Goal: Task Accomplishment & Management: Manage account settings

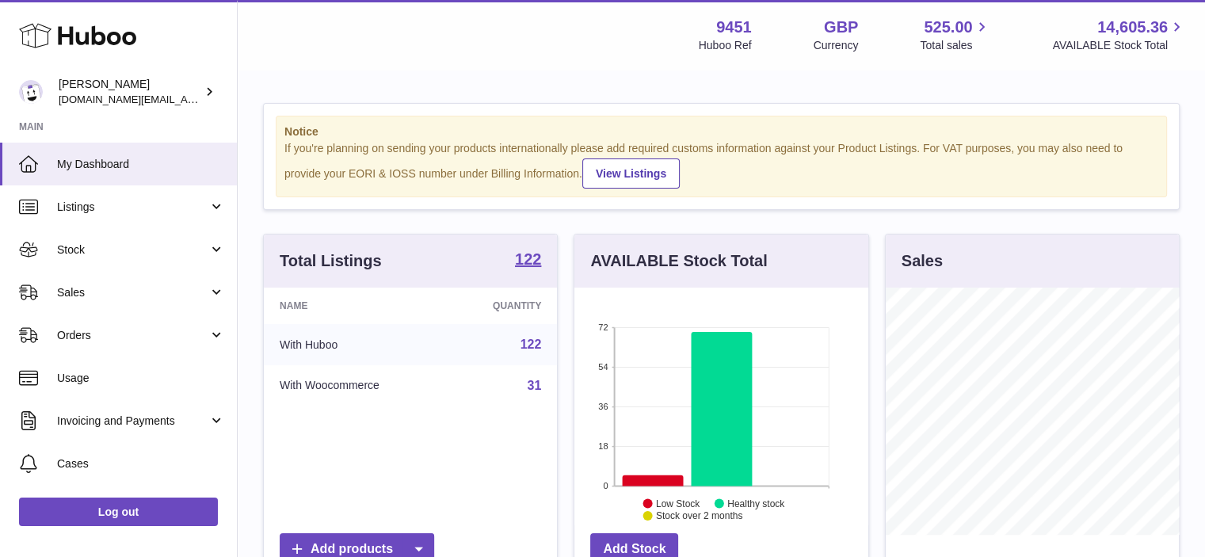
scroll to position [247, 294]
click at [215, 253] on link "Stock" at bounding box center [118, 249] width 237 height 43
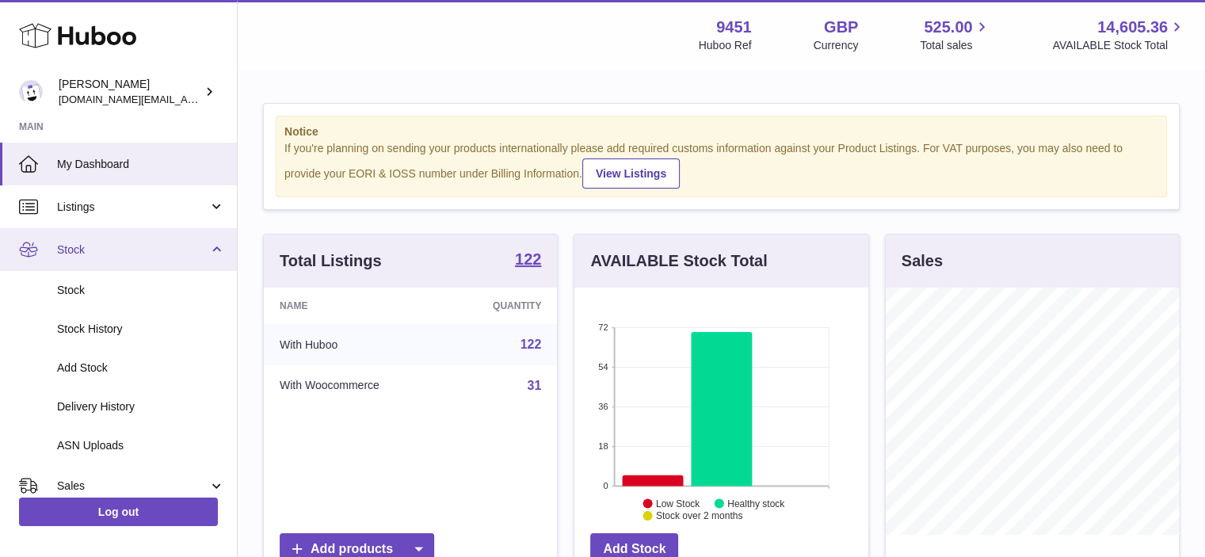
click at [216, 250] on link "Stock" at bounding box center [118, 249] width 237 height 43
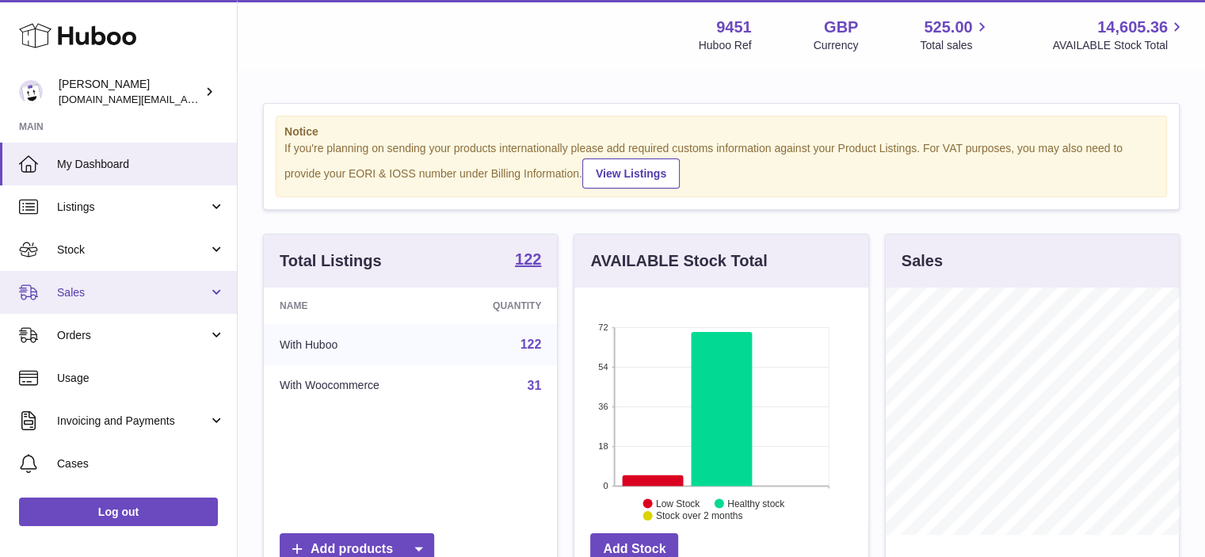
click at [217, 292] on link "Sales" at bounding box center [118, 292] width 237 height 43
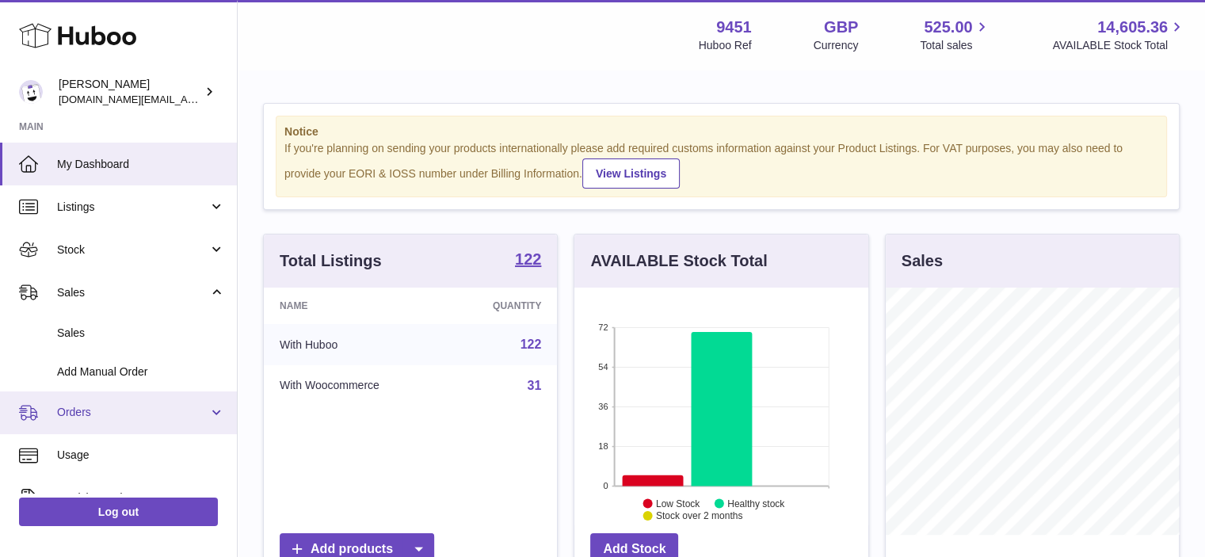
click at [214, 412] on link "Orders" at bounding box center [118, 412] width 237 height 43
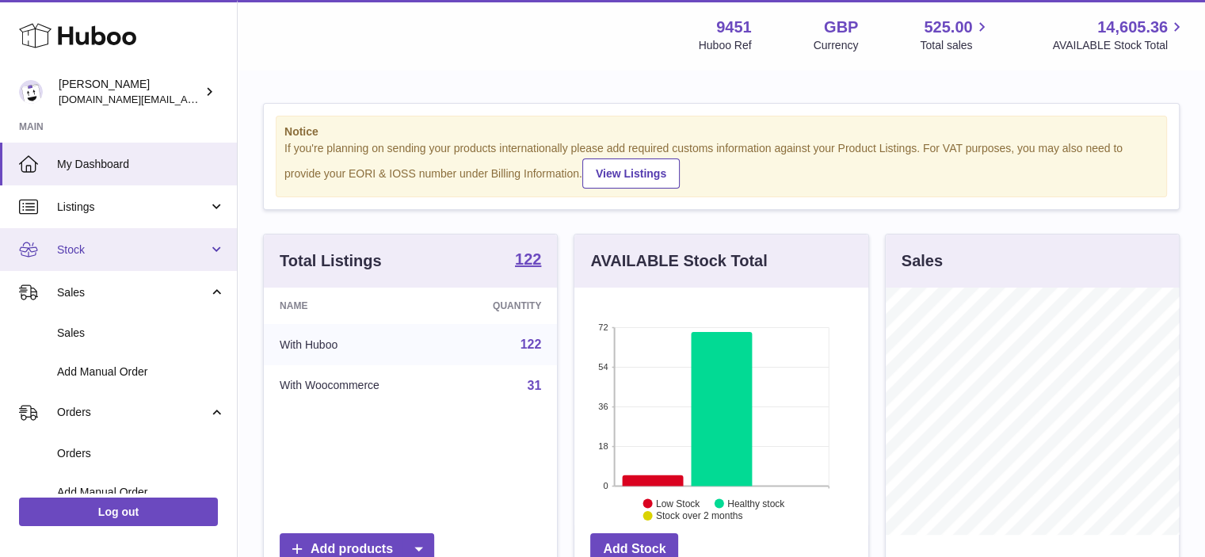
click at [212, 249] on link "Stock" at bounding box center [118, 249] width 237 height 43
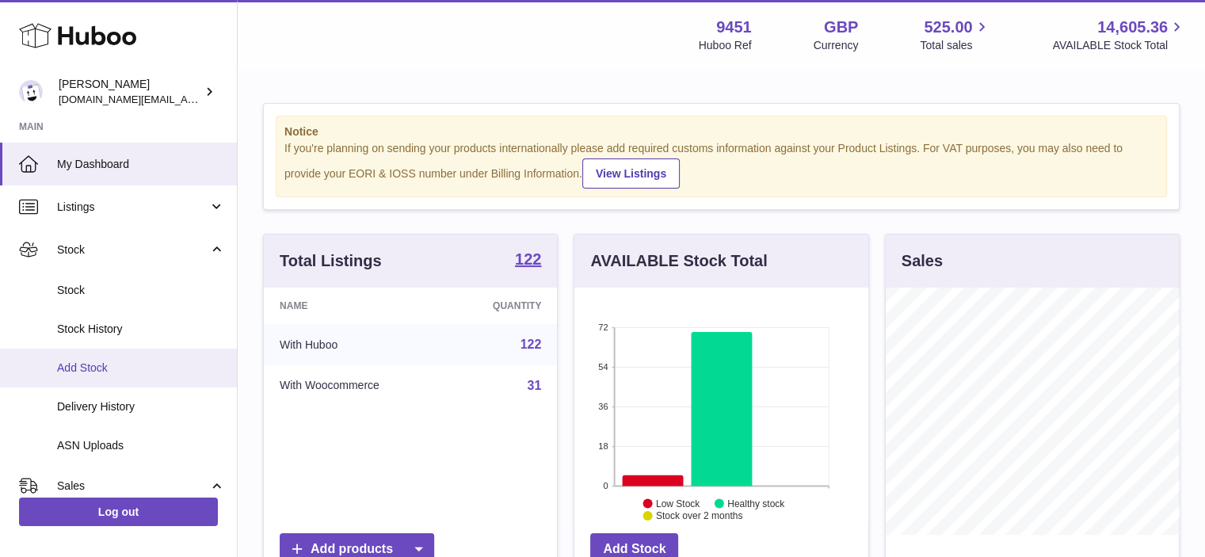
click at [126, 368] on span "Add Stock" at bounding box center [141, 367] width 168 height 15
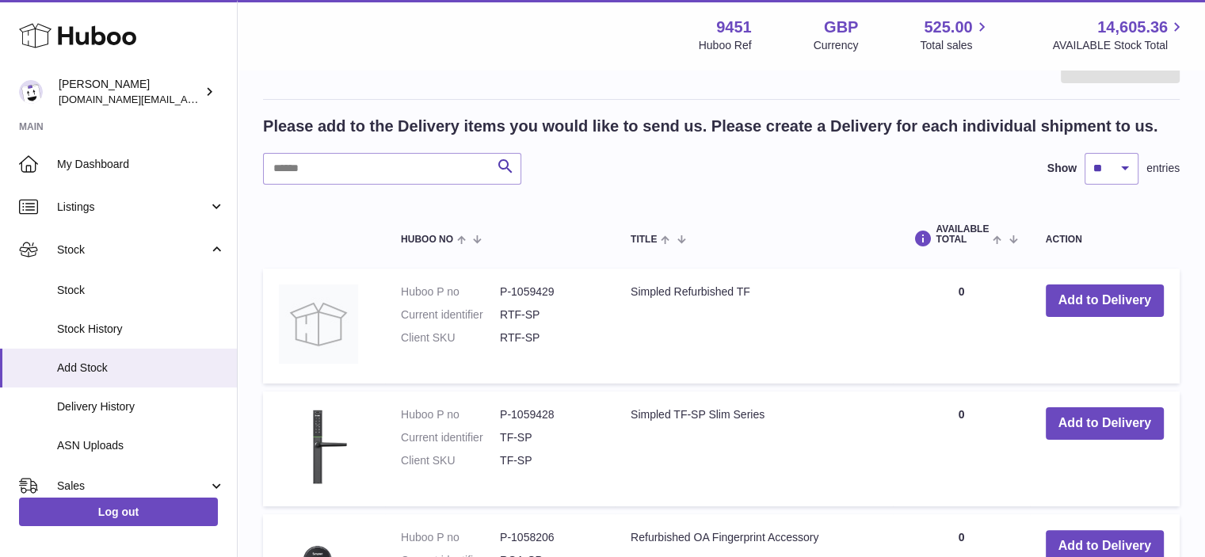
scroll to position [228, 0]
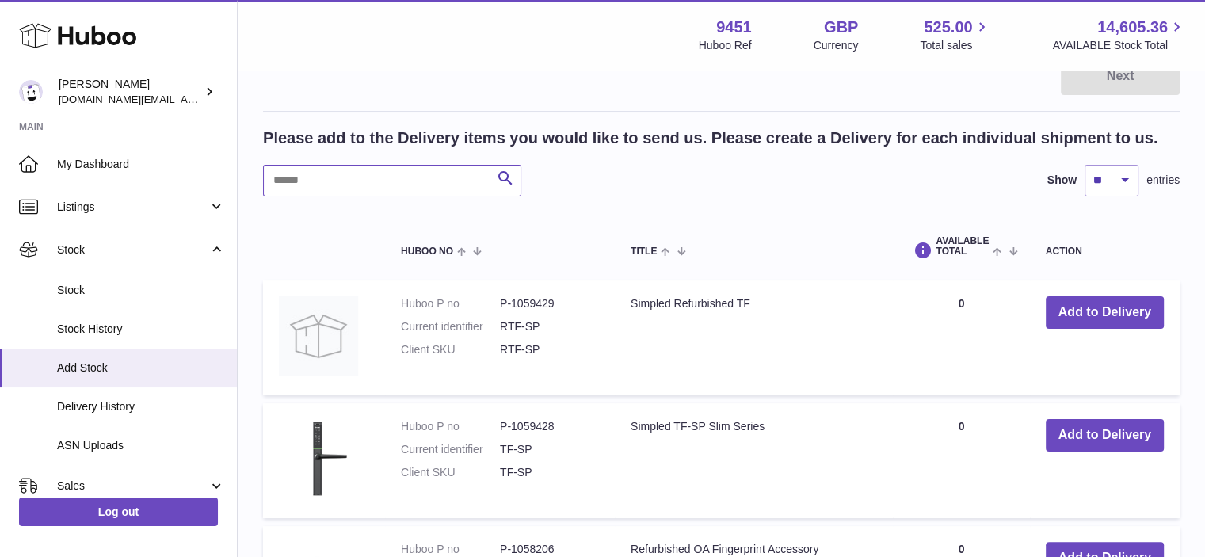
click at [358, 173] on input "text" at bounding box center [392, 181] width 258 height 32
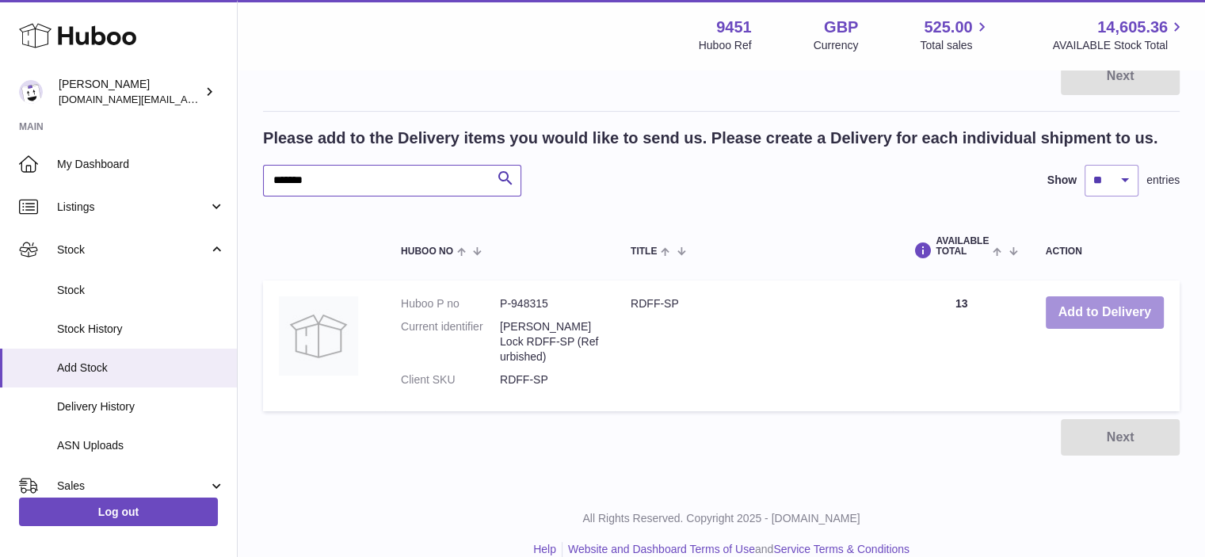
type input "*******"
click at [1100, 312] on button "Add to Delivery" at bounding box center [1105, 312] width 118 height 32
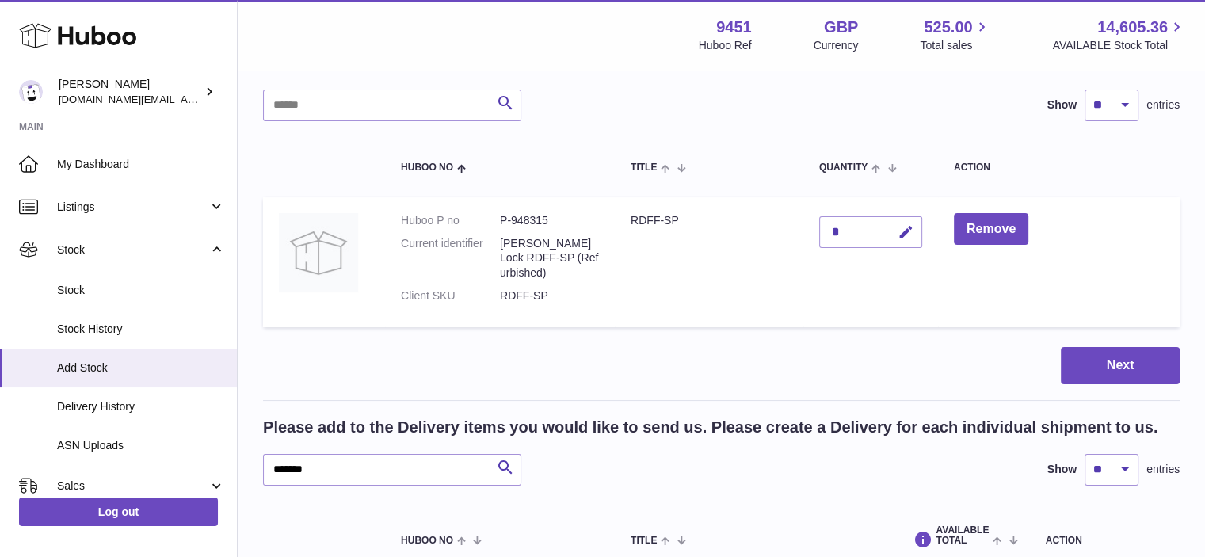
scroll to position [102, 0]
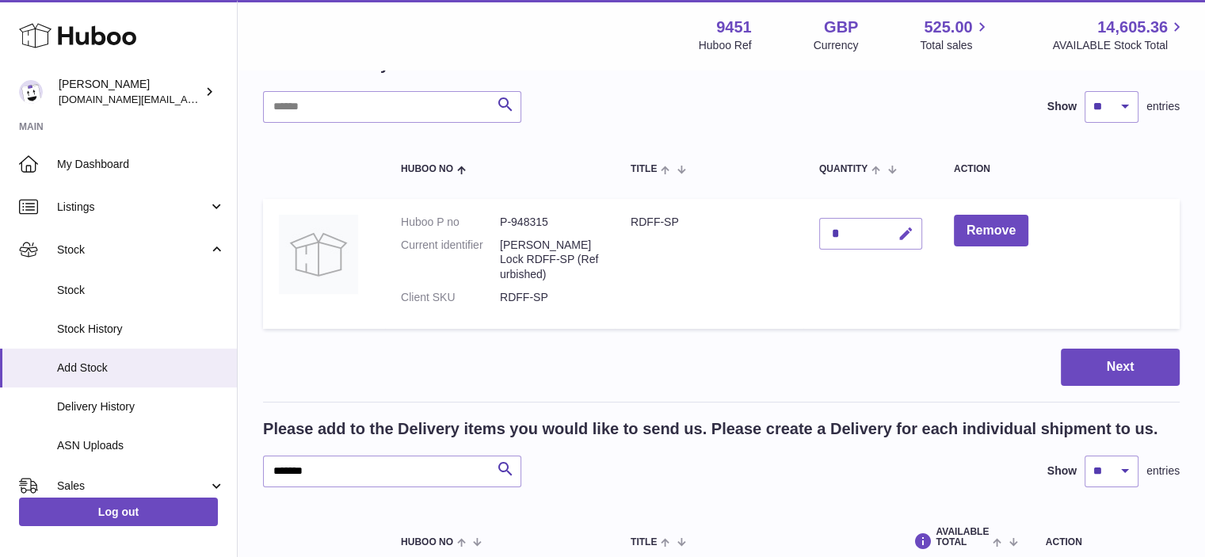
click at [904, 227] on icon "button" at bounding box center [906, 234] width 17 height 17
type input "*"
click at [905, 241] on button "submit" at bounding box center [904, 233] width 30 height 25
drag, startPoint x: 327, startPoint y: 475, endPoint x: 259, endPoint y: 470, distance: 68.4
click at [259, 470] on div "Create stock delivery - upload to Huboo the delivery details and expected incom…" at bounding box center [721, 374] width 967 height 810
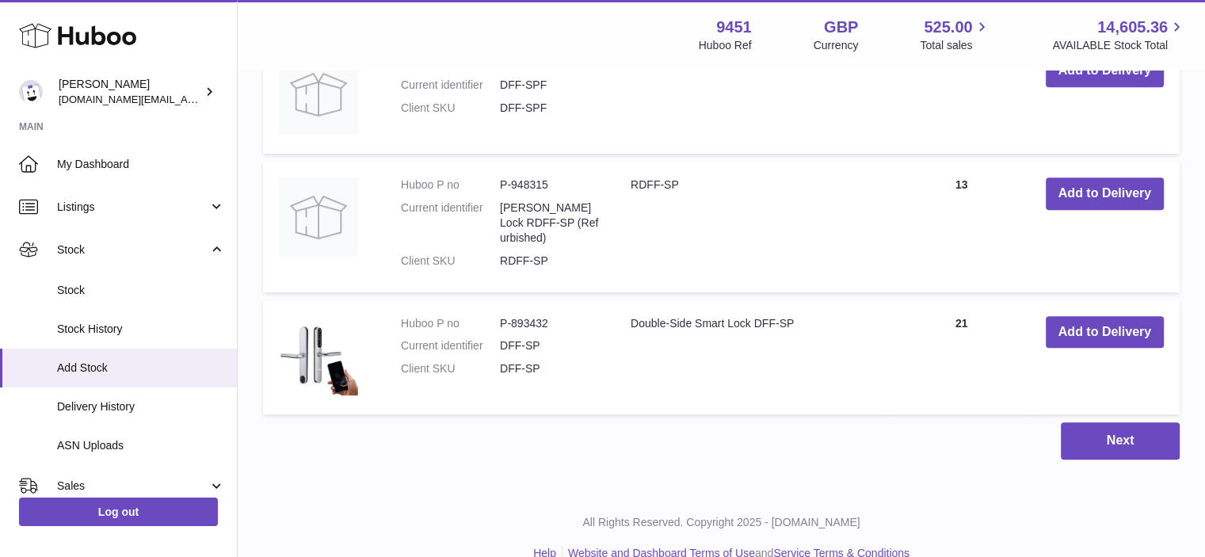
scroll to position [783, 0]
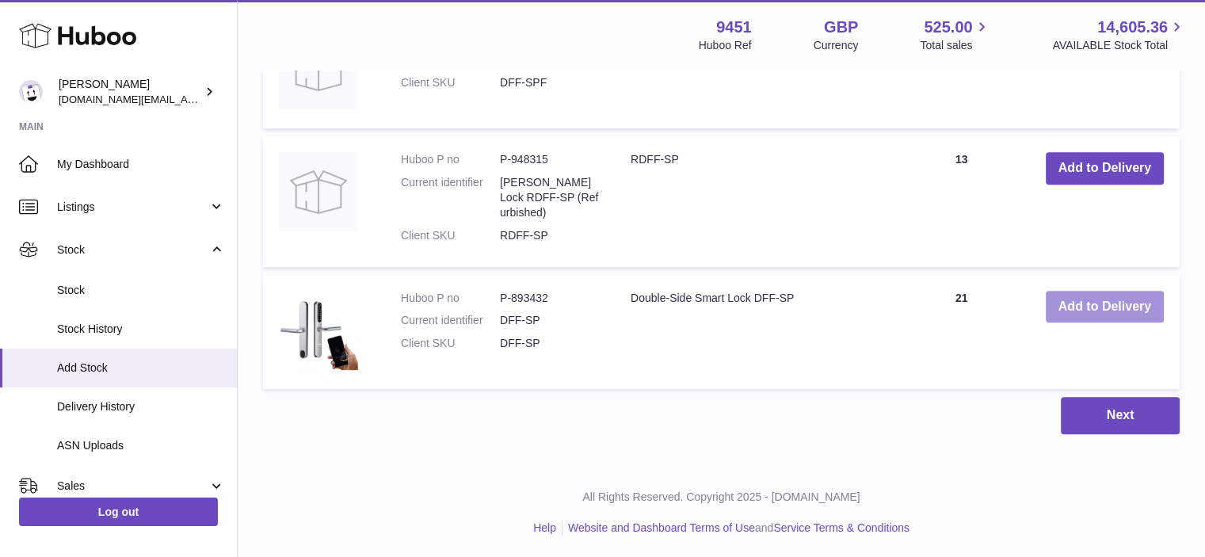
type input "******"
click at [1115, 297] on button "Add to Delivery" at bounding box center [1105, 307] width 118 height 32
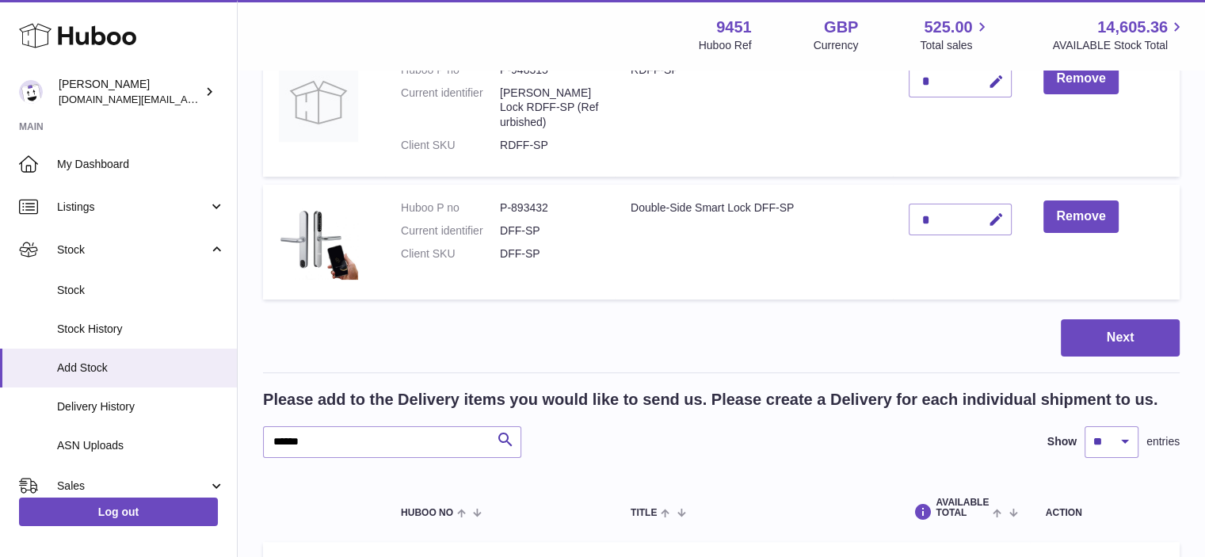
scroll to position [0, 0]
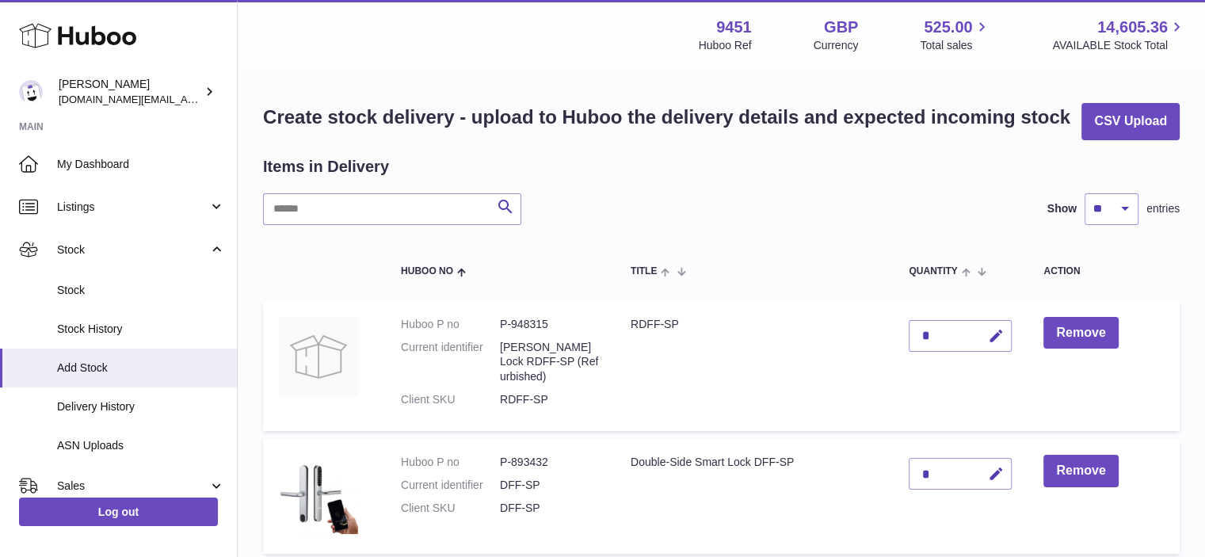
click at [933, 481] on div "*" at bounding box center [960, 474] width 103 height 32
click at [995, 475] on icon "button" at bounding box center [995, 474] width 17 height 17
type input "*"
click at [995, 475] on icon "submit" at bounding box center [996, 474] width 14 height 14
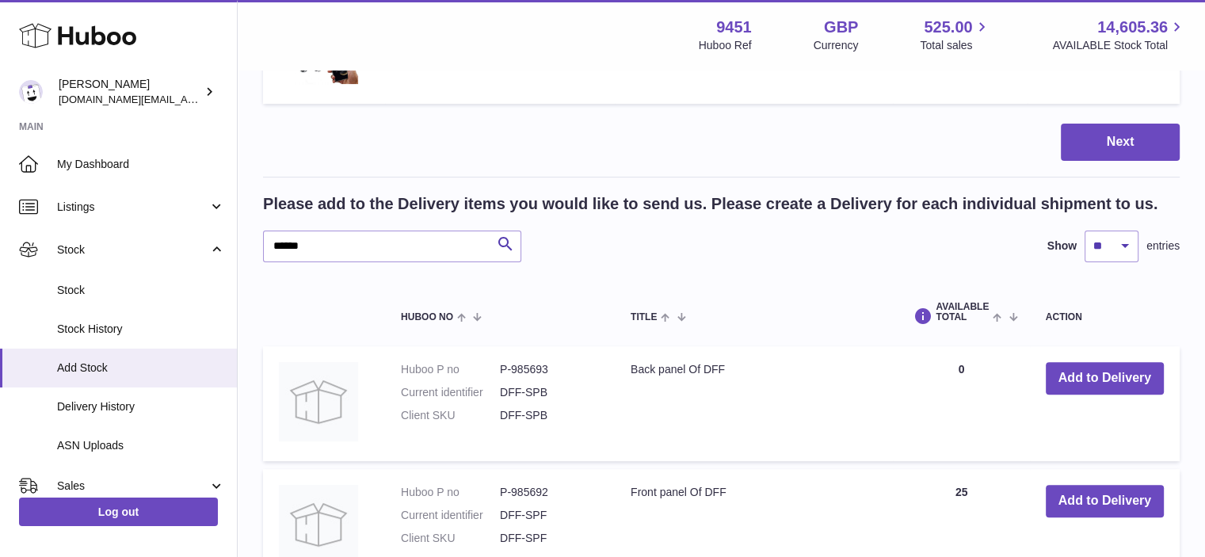
scroll to position [451, 0]
click at [288, 242] on input "******" at bounding box center [392, 246] width 258 height 32
click at [402, 245] on input "******" at bounding box center [392, 246] width 258 height 32
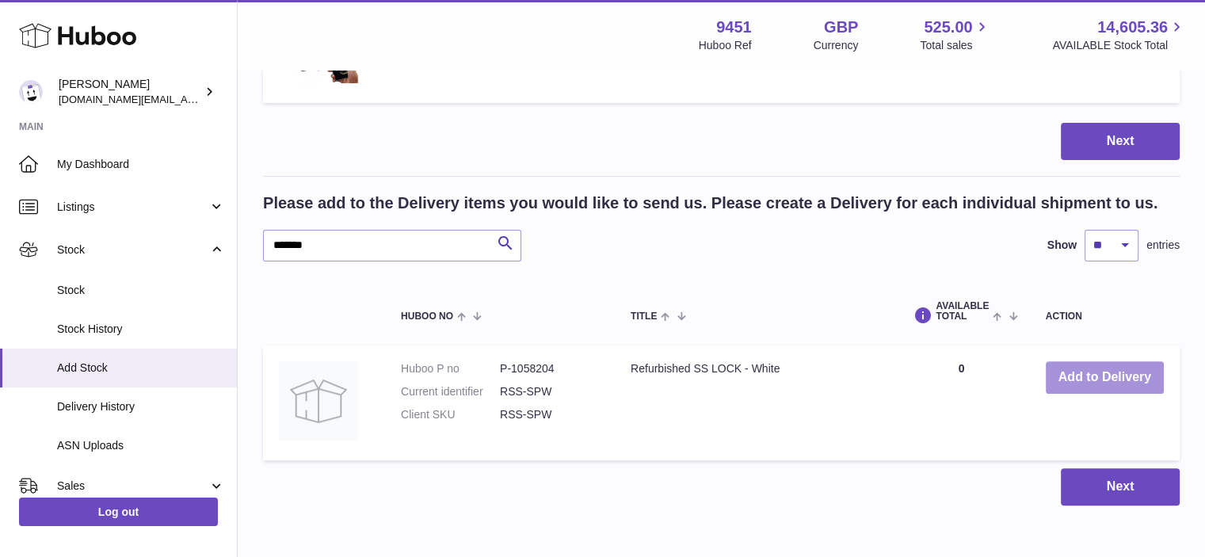
click at [1114, 375] on button "Add to Delivery" at bounding box center [1105, 377] width 118 height 32
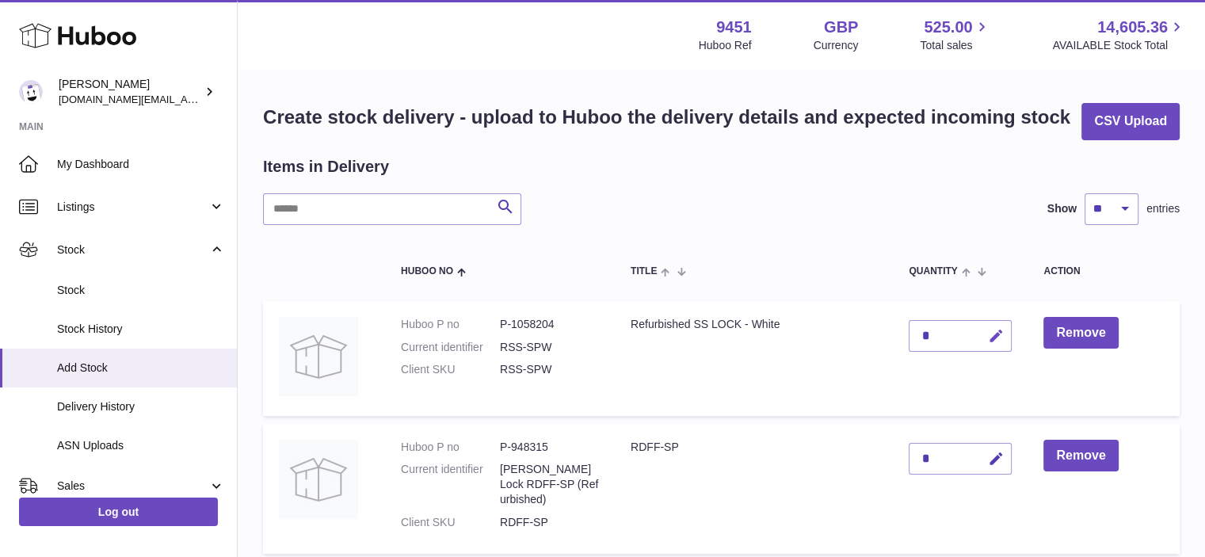
click at [997, 332] on icon "button" at bounding box center [995, 336] width 17 height 17
click at [990, 344] on button "submit" at bounding box center [993, 335] width 30 height 25
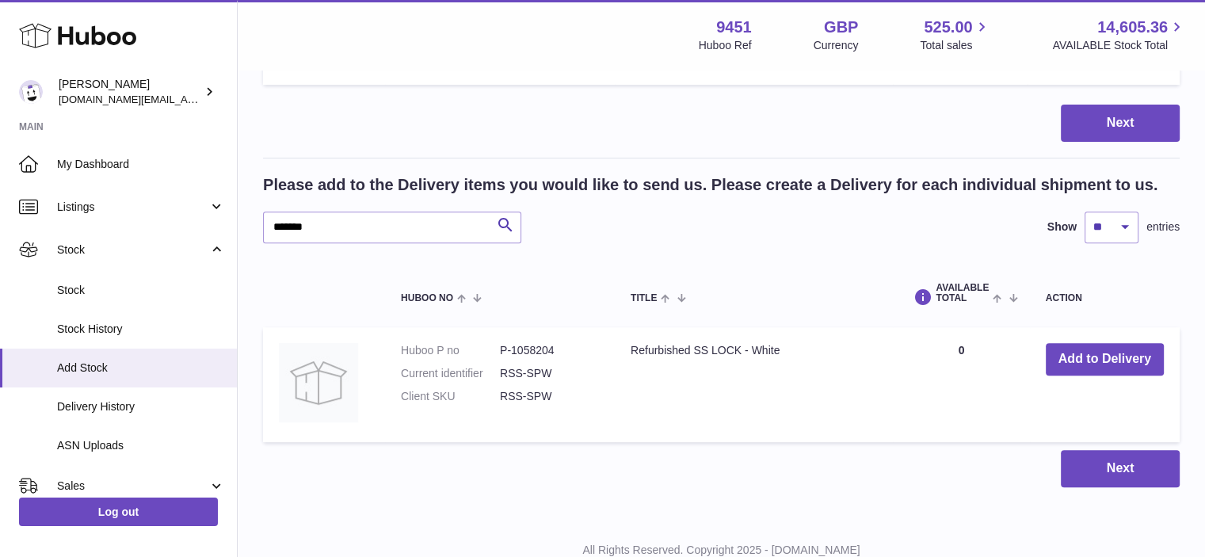
scroll to position [600, 0]
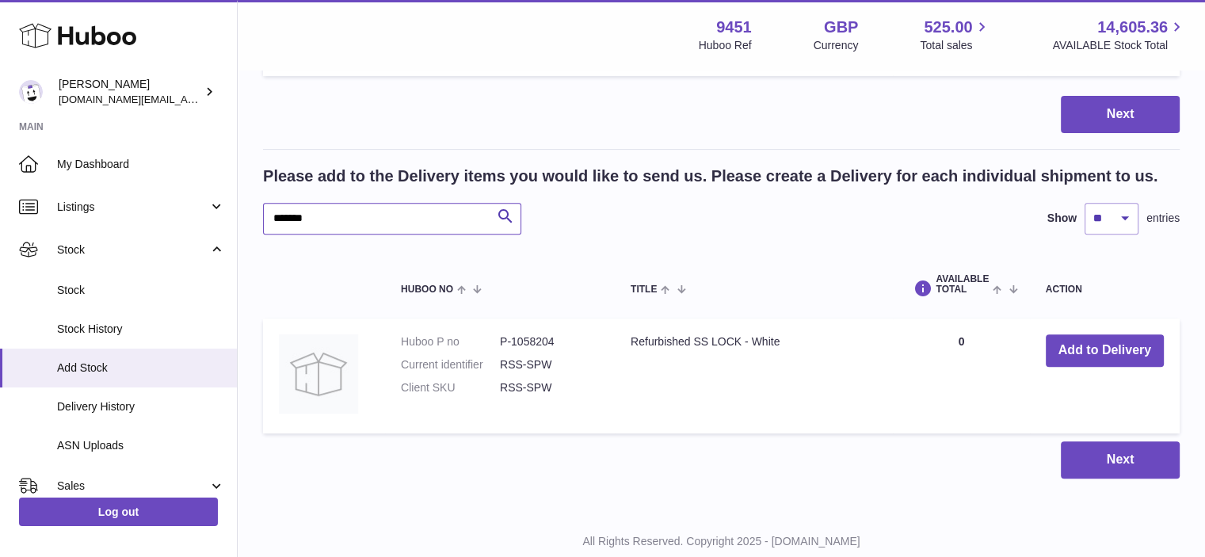
click at [387, 217] on input "*******" at bounding box center [392, 219] width 258 height 32
click at [1124, 351] on button "Add to Delivery" at bounding box center [1105, 350] width 118 height 32
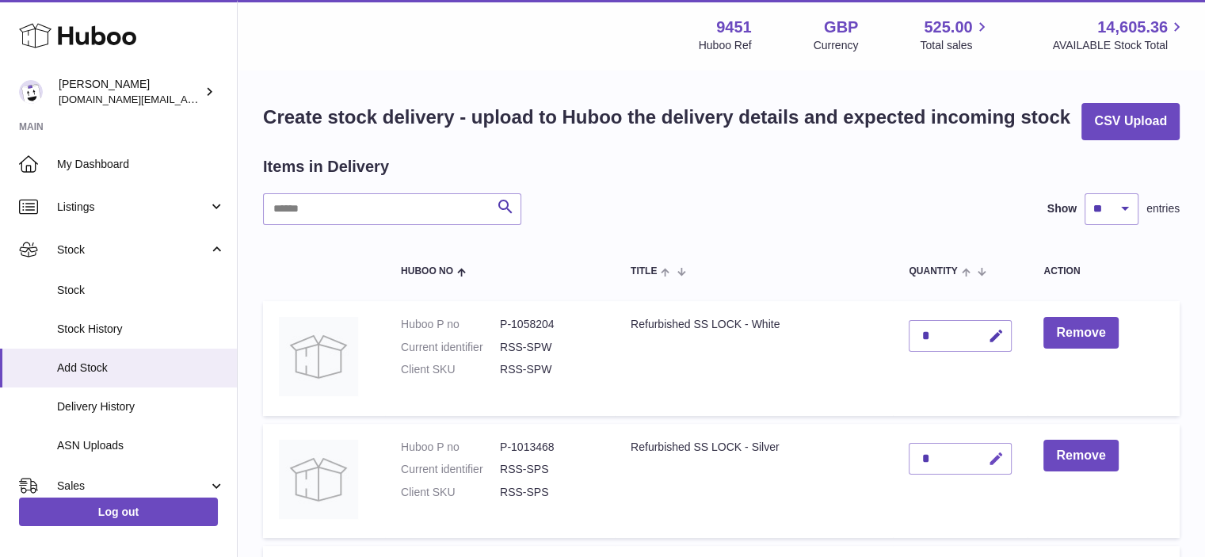
click at [1004, 452] on icon "button" at bounding box center [995, 459] width 17 height 17
click at [1004, 452] on button "submit" at bounding box center [993, 458] width 30 height 25
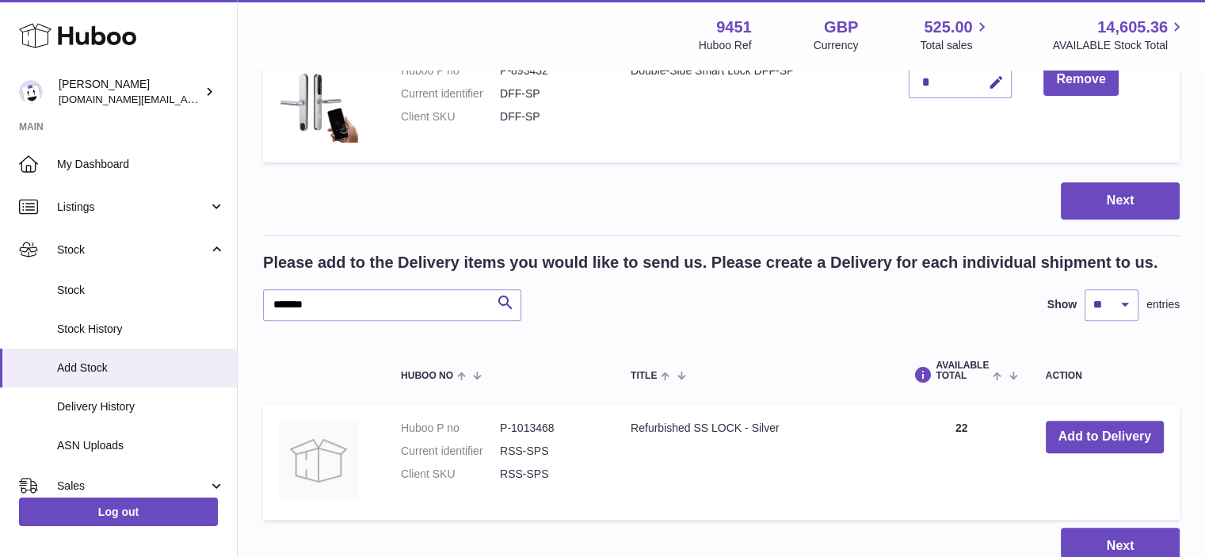
scroll to position [649, 0]
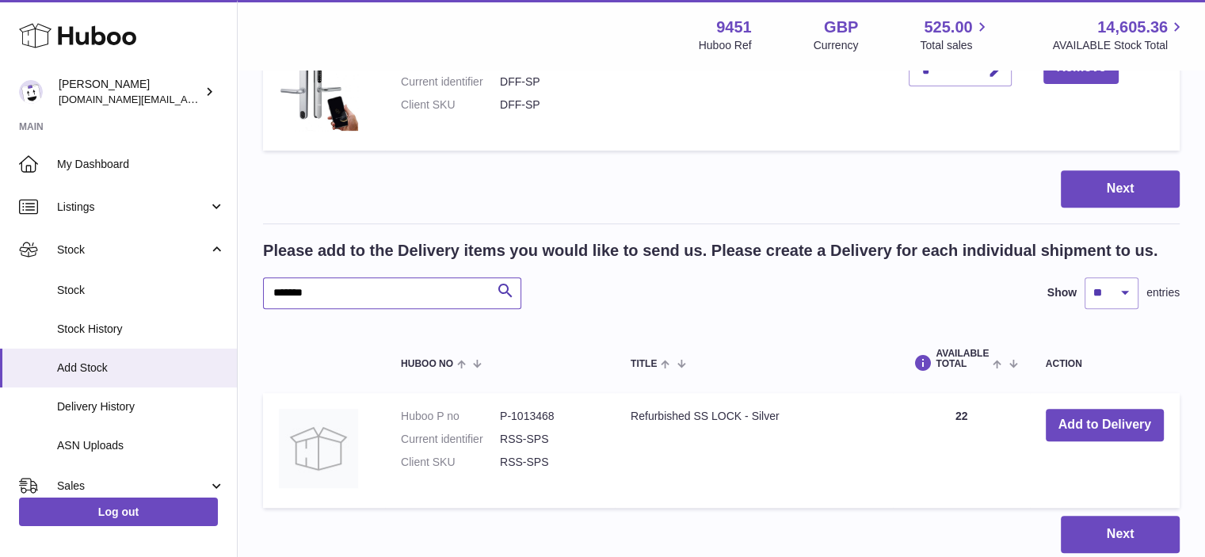
click at [330, 294] on input "*******" at bounding box center [392, 293] width 258 height 32
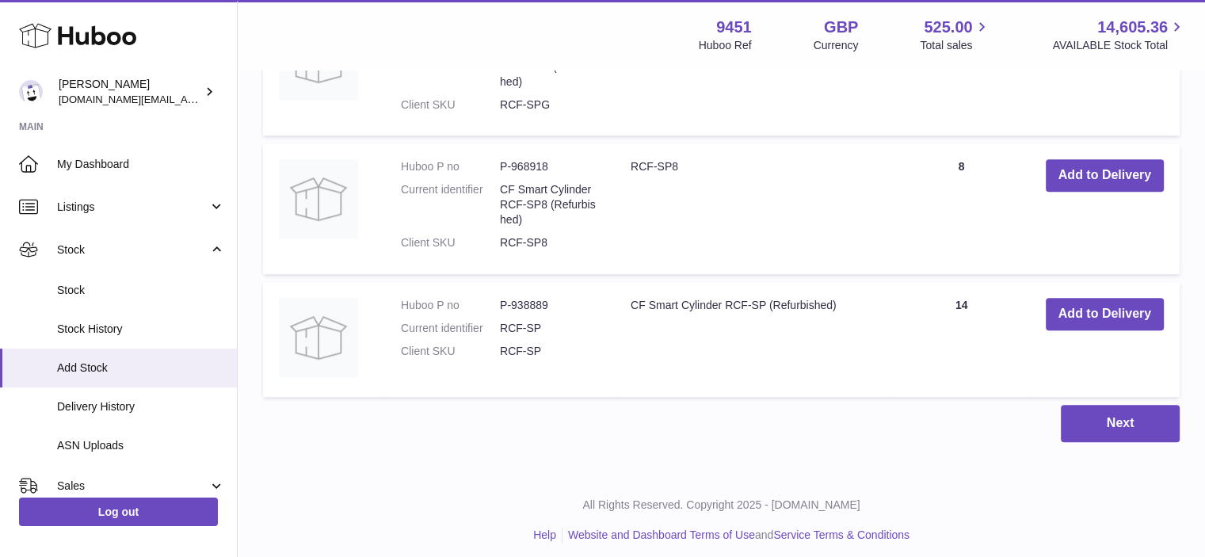
scroll to position [1038, 0]
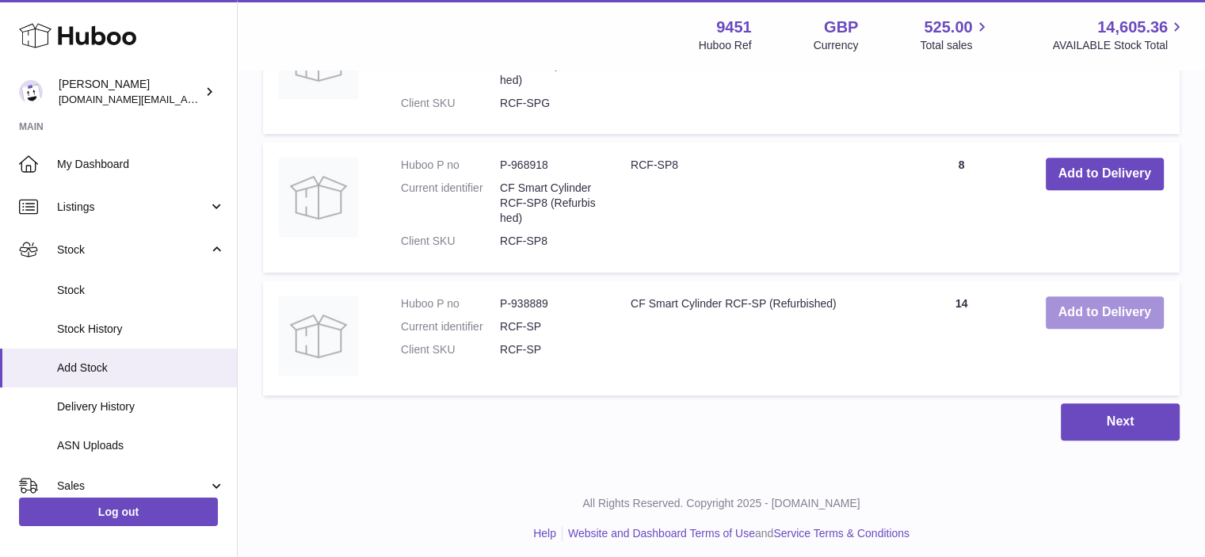
type input "******"
click at [1122, 313] on button "Add to Delivery" at bounding box center [1105, 312] width 118 height 32
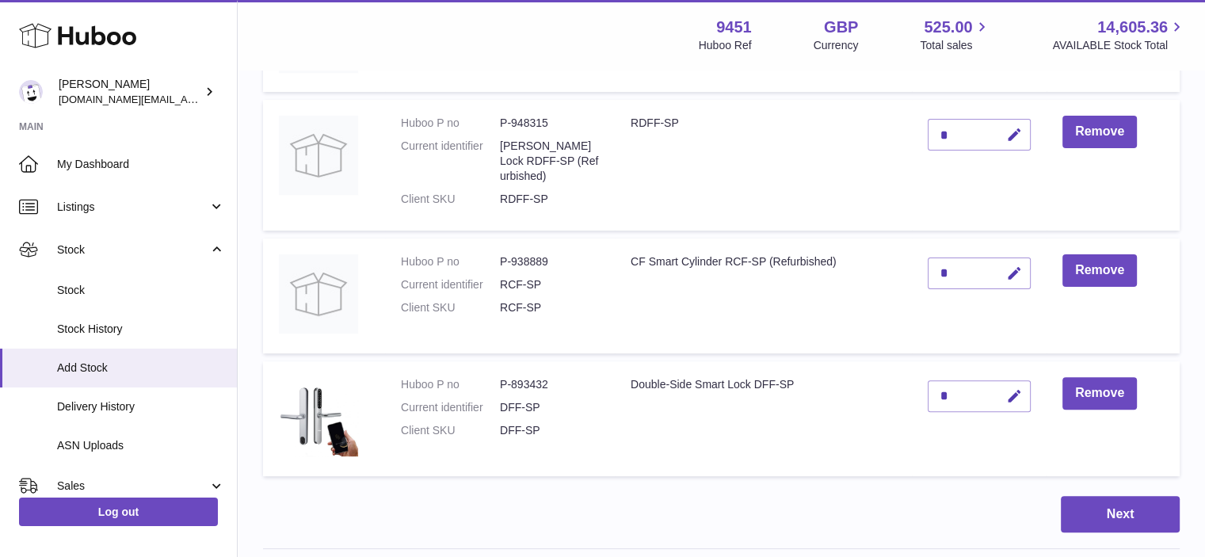
scroll to position [450, 0]
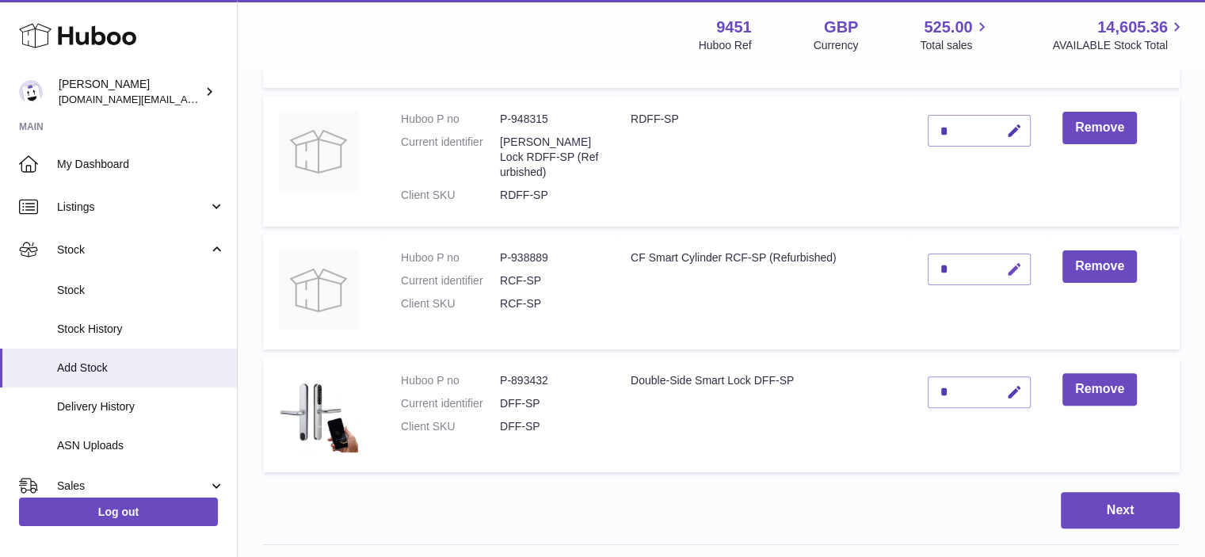
click at [1008, 271] on icon "button" at bounding box center [1014, 269] width 17 height 17
drag, startPoint x: 956, startPoint y: 262, endPoint x: 916, endPoint y: 265, distance: 40.5
click at [916, 265] on td "*" at bounding box center [979, 291] width 135 height 115
type input "*"
click at [1011, 264] on icon "submit" at bounding box center [1015, 269] width 14 height 14
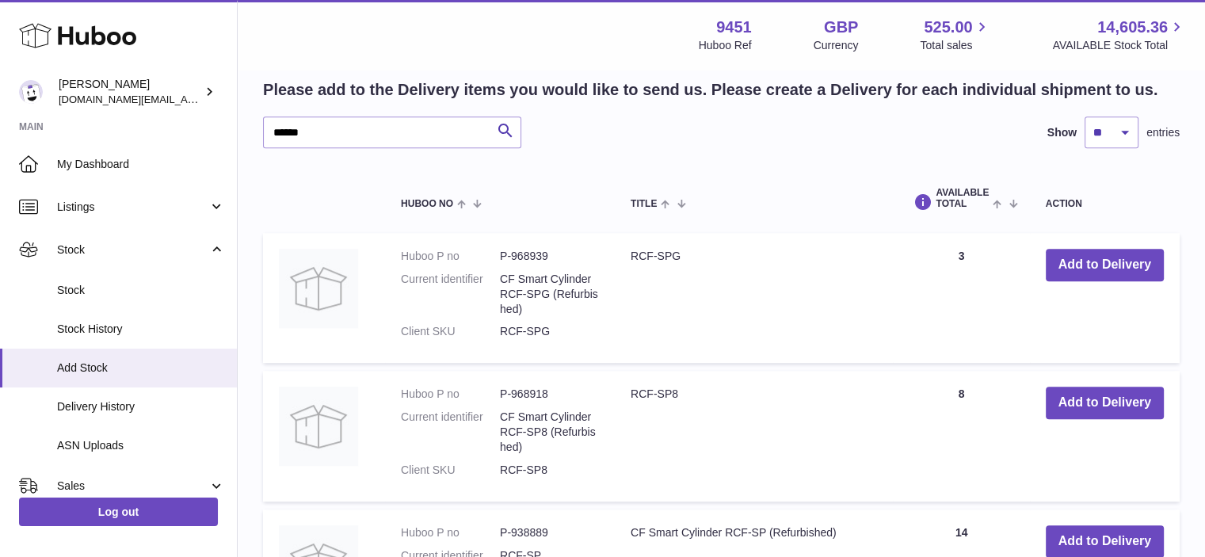
scroll to position [930, 0]
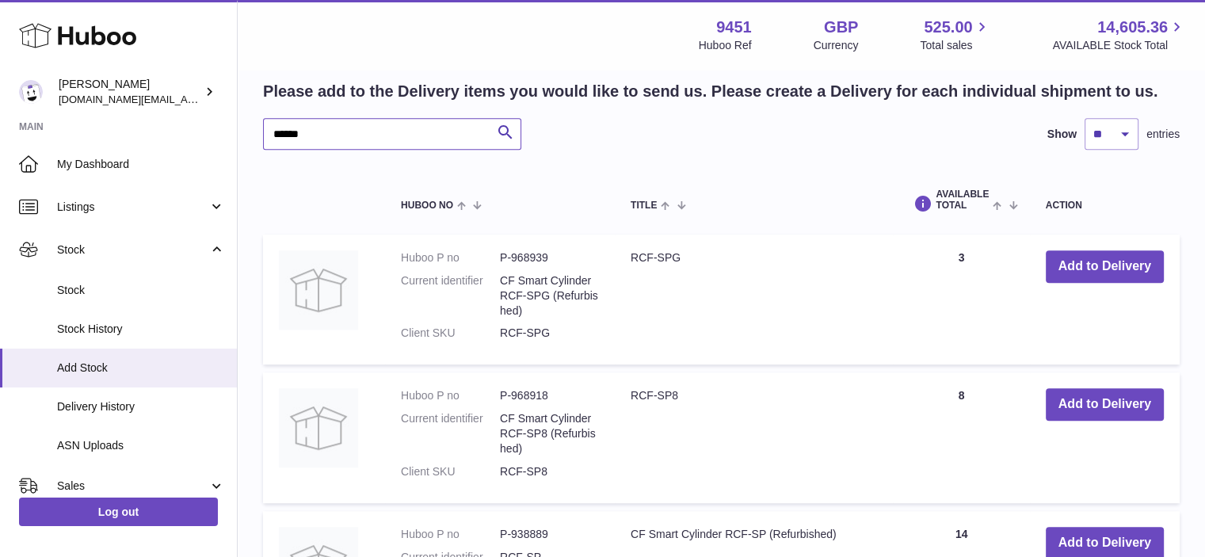
drag, startPoint x: 309, startPoint y: 126, endPoint x: 208, endPoint y: 123, distance: 101.4
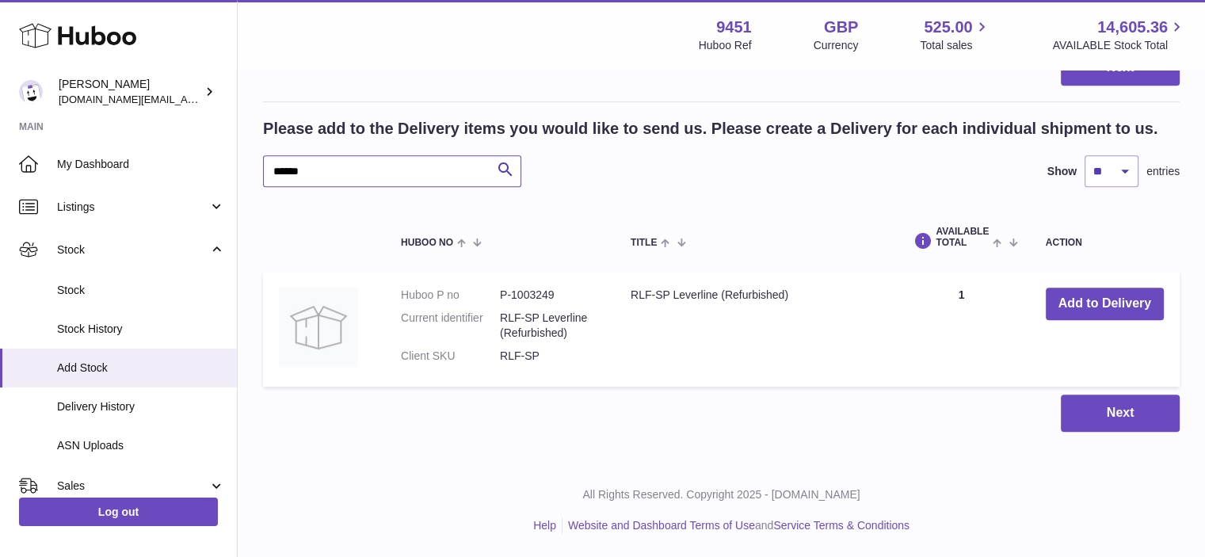
scroll to position [890, 0]
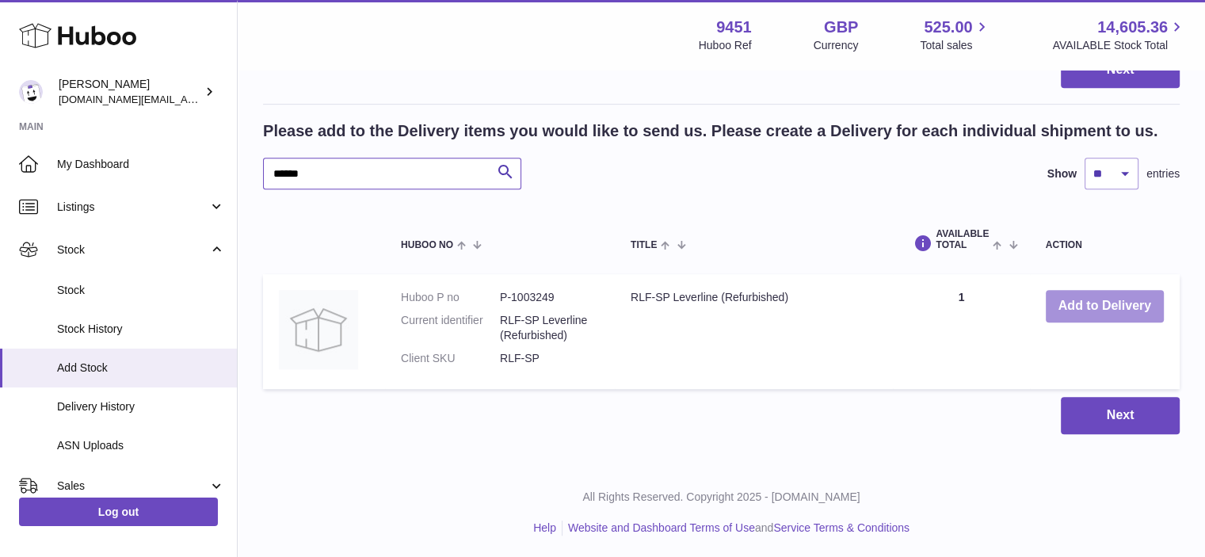
type input "******"
click at [1077, 303] on button "Add to Delivery" at bounding box center [1105, 306] width 118 height 32
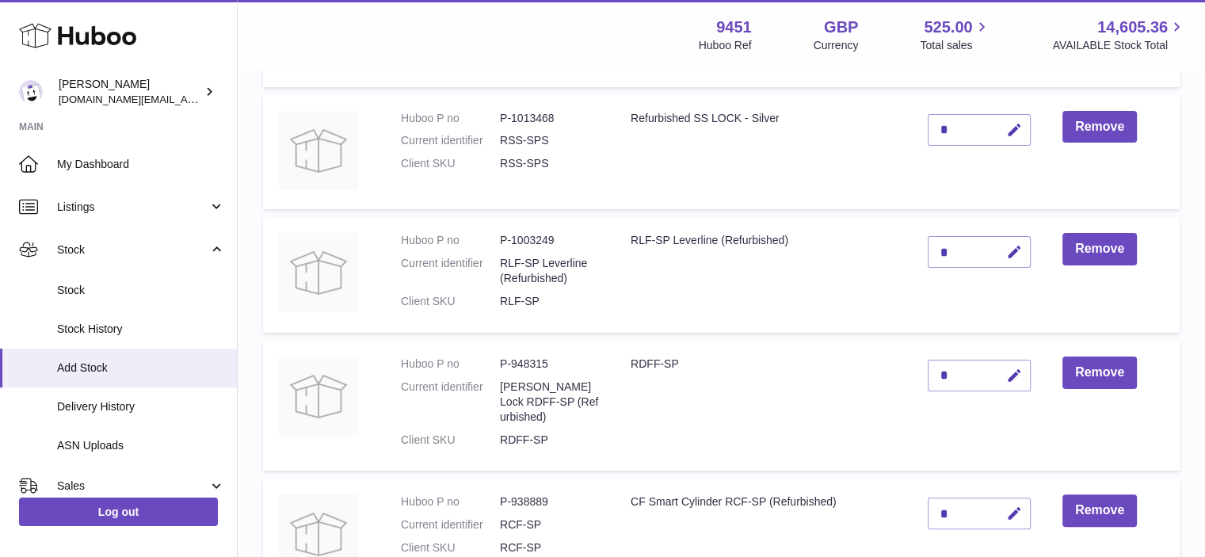
scroll to position [351, 0]
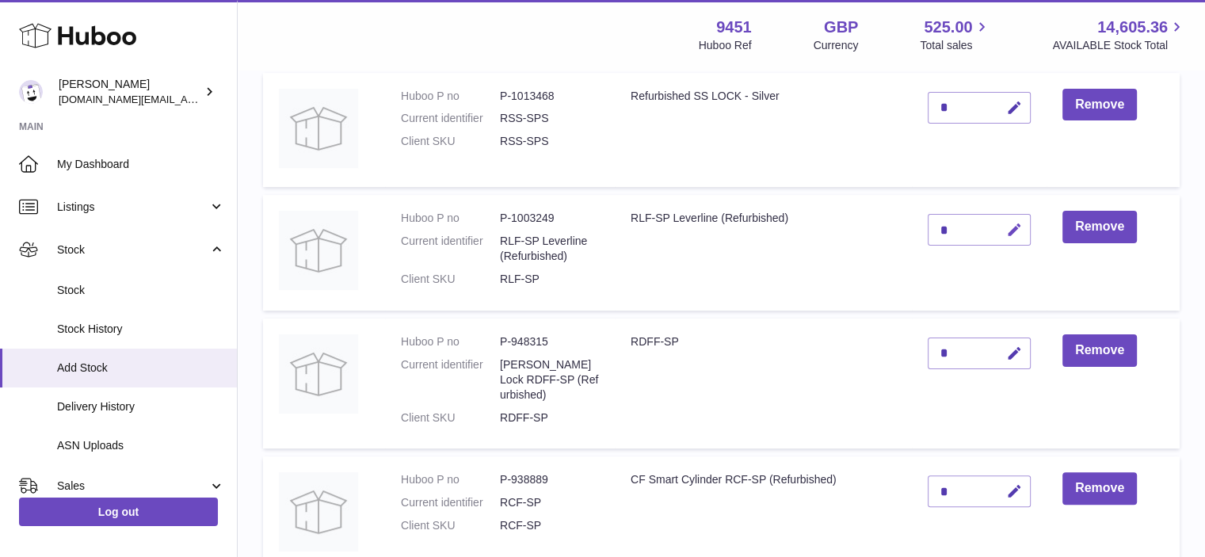
click at [1011, 227] on icon "button" at bounding box center [1014, 230] width 17 height 17
click at [1020, 227] on icon "submit" at bounding box center [1015, 230] width 14 height 14
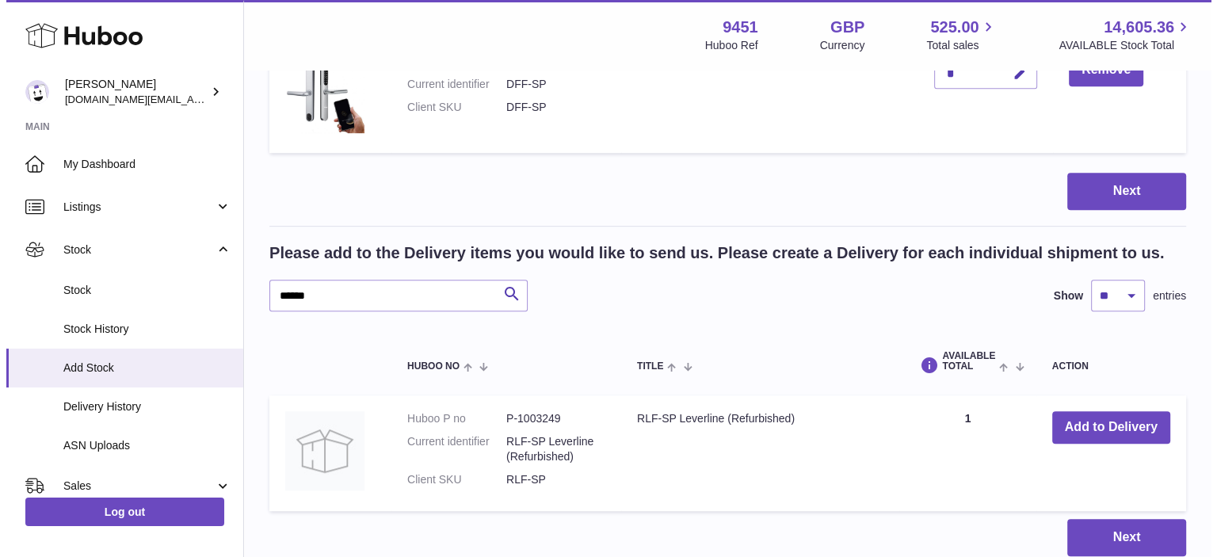
scroll to position [894, 0]
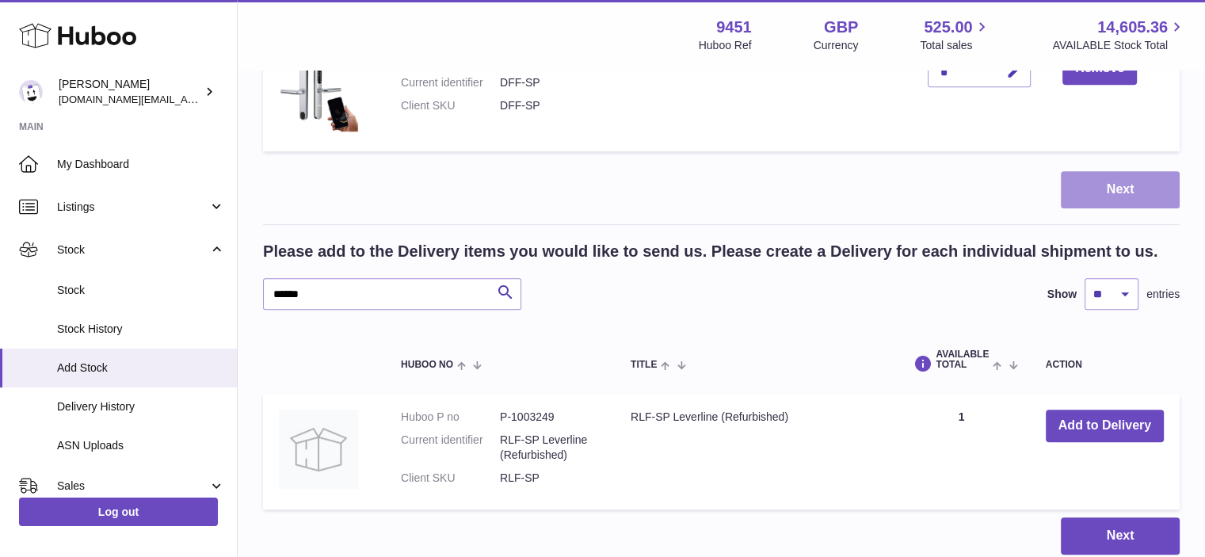
click at [1129, 192] on button "Next" at bounding box center [1120, 189] width 119 height 37
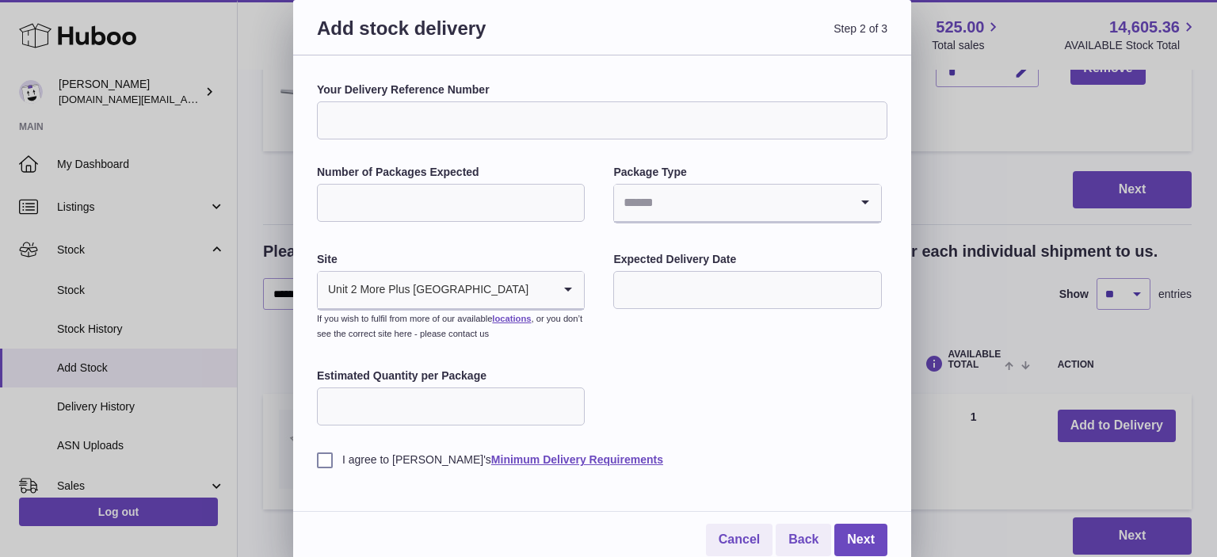
click at [507, 112] on input "Your Delivery Reference Number" at bounding box center [602, 120] width 570 height 38
click at [470, 199] on input "Number of Packages Expected" at bounding box center [451, 203] width 268 height 38
type input "*"
click at [706, 223] on div "Package Type Loading..." at bounding box center [747, 196] width 268 height 62
click at [739, 204] on input "Search for option" at bounding box center [731, 203] width 234 height 36
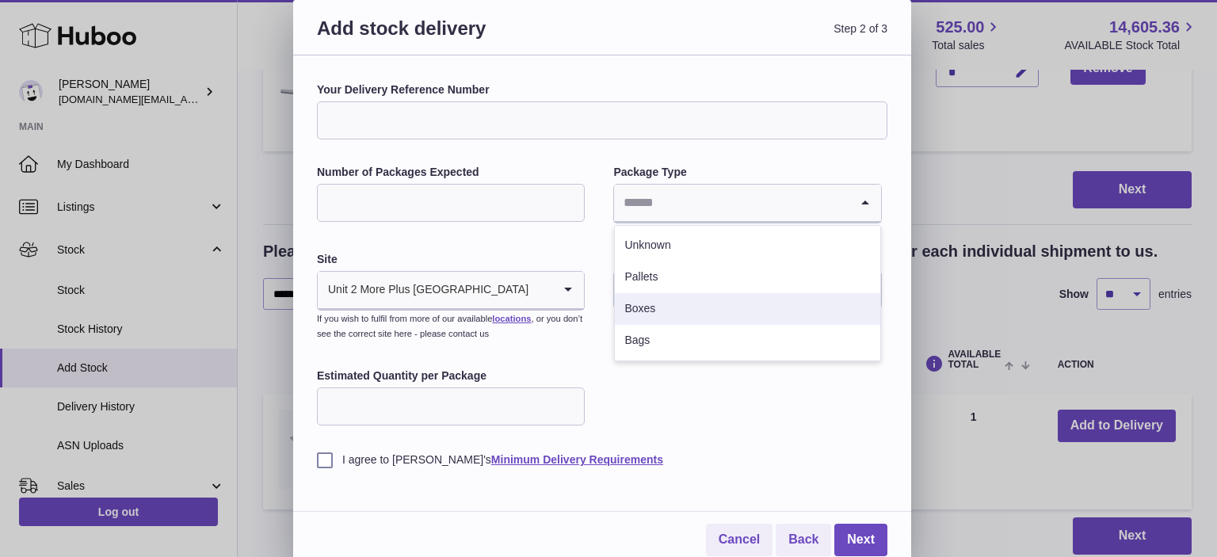
click at [658, 314] on li "Boxes" at bounding box center [747, 309] width 265 height 32
click at [673, 288] on input "text" at bounding box center [747, 290] width 268 height 38
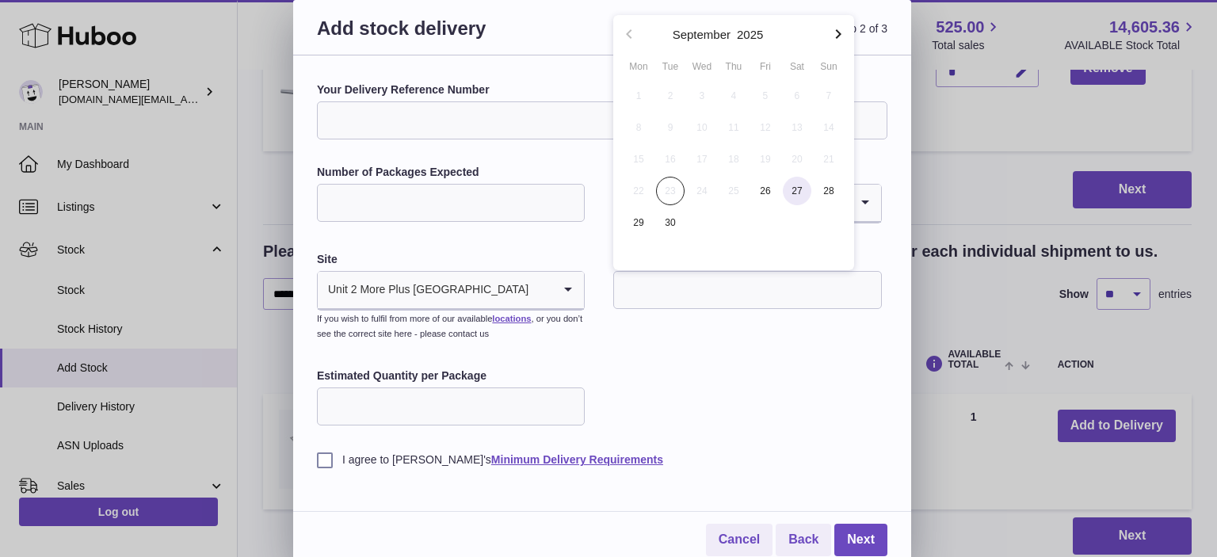
click at [789, 195] on span "27" at bounding box center [797, 191] width 29 height 29
type input "**********"
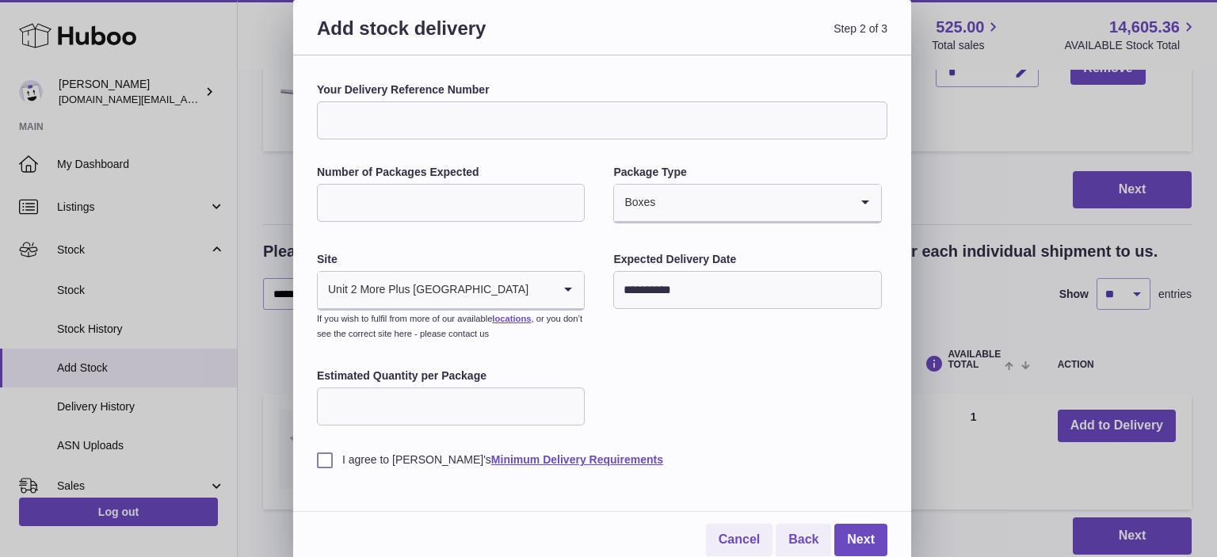
click at [485, 402] on input "Estimated Quantity per Package" at bounding box center [451, 406] width 268 height 38
click at [331, 449] on div "I agree to Huboo's Minimum Delivery Requirements" at bounding box center [602, 448] width 570 height 39
click at [323, 462] on label "I agree to Huboo's Minimum Delivery Requirements" at bounding box center [602, 459] width 570 height 15
click at [862, 536] on link "Next" at bounding box center [860, 540] width 53 height 32
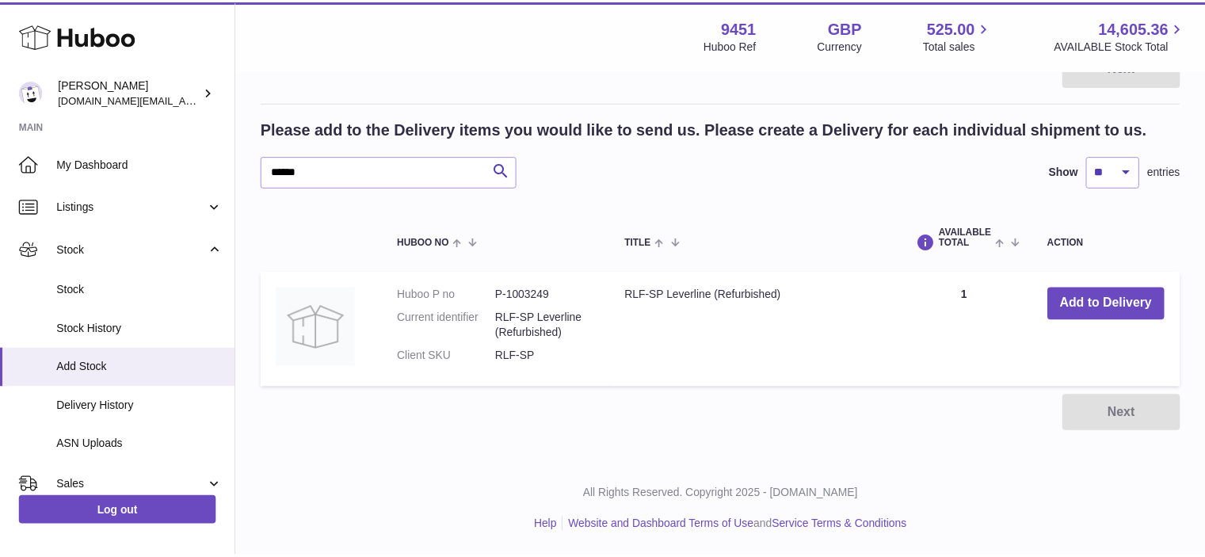
scroll to position [234, 0]
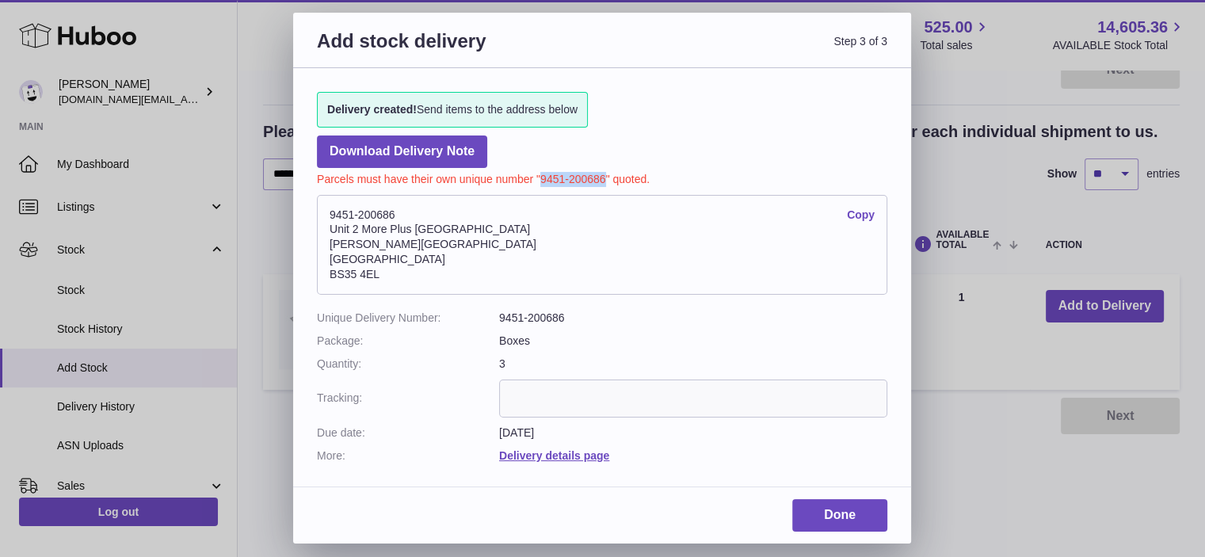
drag, startPoint x: 604, startPoint y: 173, endPoint x: 539, endPoint y: 175, distance: 65.0
click at [539, 175] on p "Parcels must have their own unique number "9451-200686" quoted." at bounding box center [602, 177] width 570 height 19
copy p "9451-200686"
drag, startPoint x: 388, startPoint y: 279, endPoint x: 308, endPoint y: 212, distance: 104.1
click at [308, 212] on div "Delivery created! Send items to the address below Download Delivery Note Parcel…" at bounding box center [602, 269] width 618 height 402
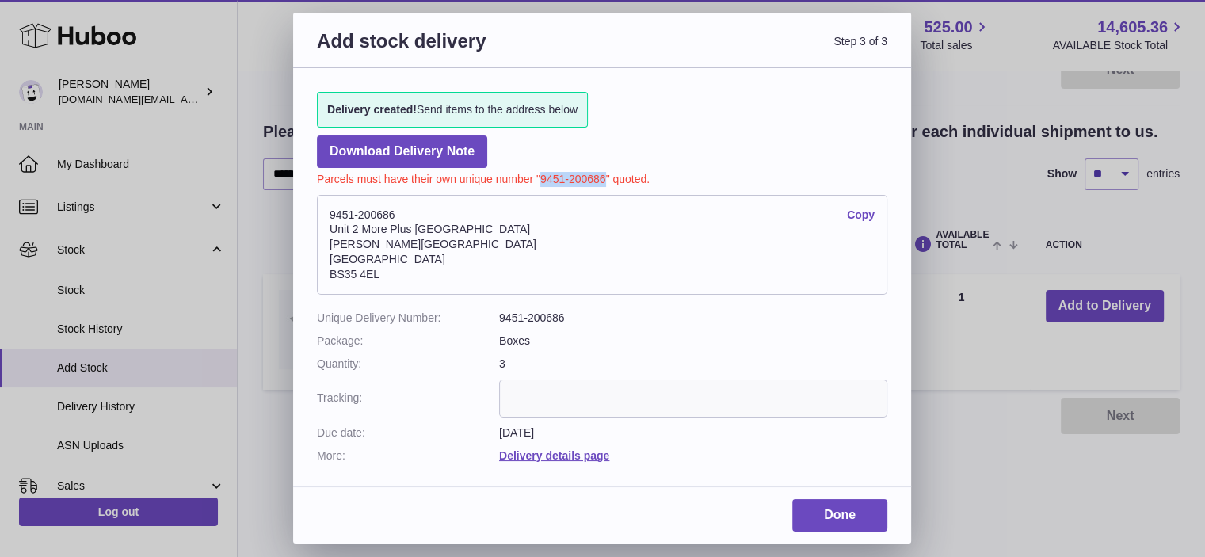
click at [864, 212] on link "Copy" at bounding box center [861, 215] width 28 height 15
copy address "9451-200686 Copy Unit 2 More Plus Central Park Hudson Ave Severn Beach BS35 4EL"
click at [836, 516] on link "Done" at bounding box center [839, 515] width 95 height 32
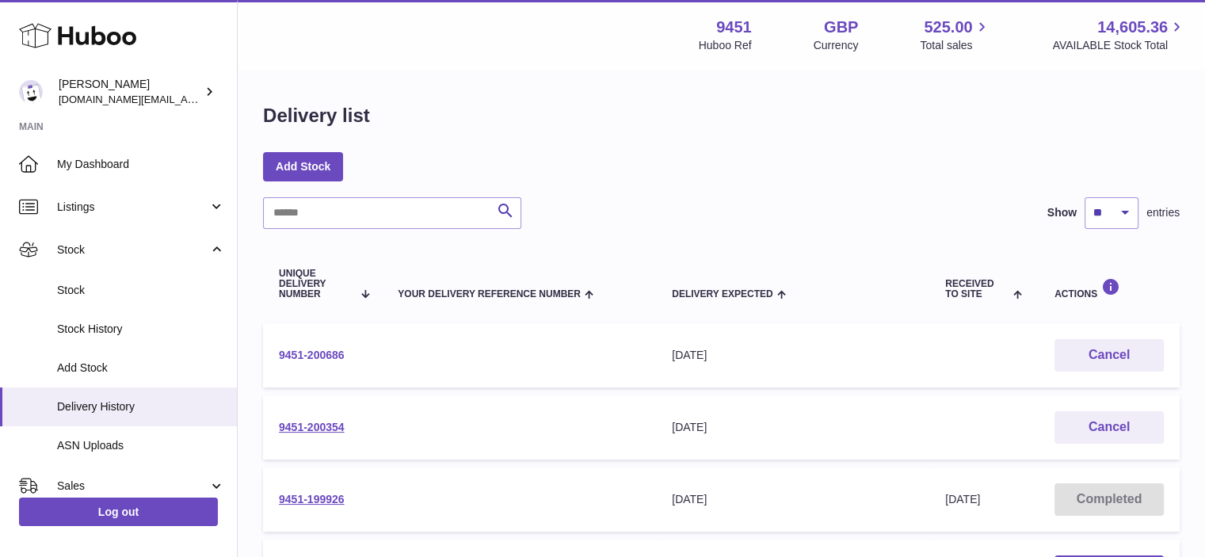
click at [314, 354] on link "9451-200686" at bounding box center [312, 355] width 66 height 13
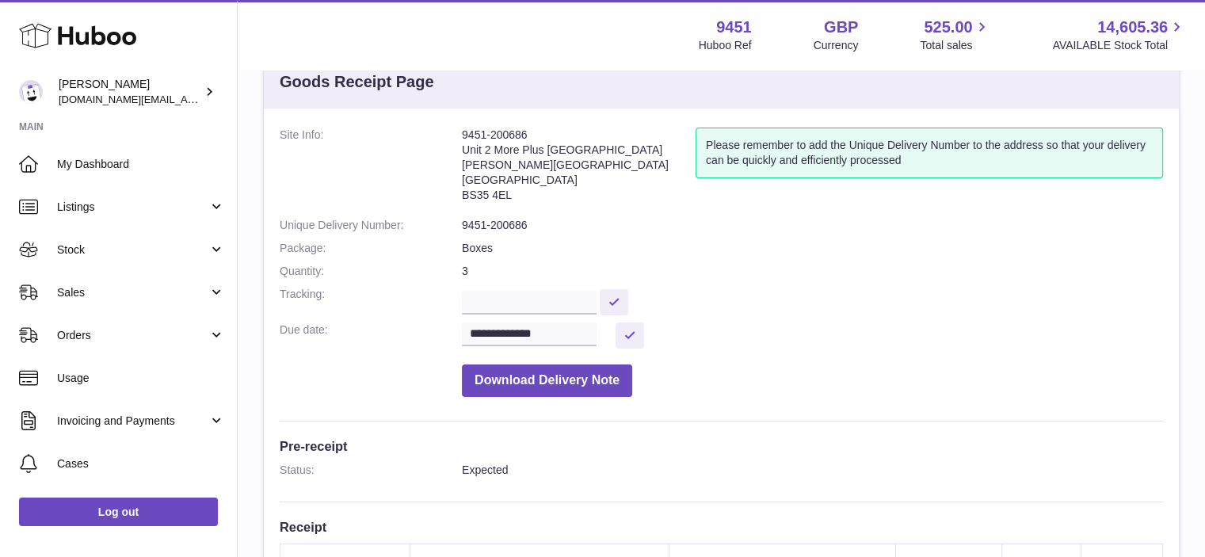
scroll to position [51, 0]
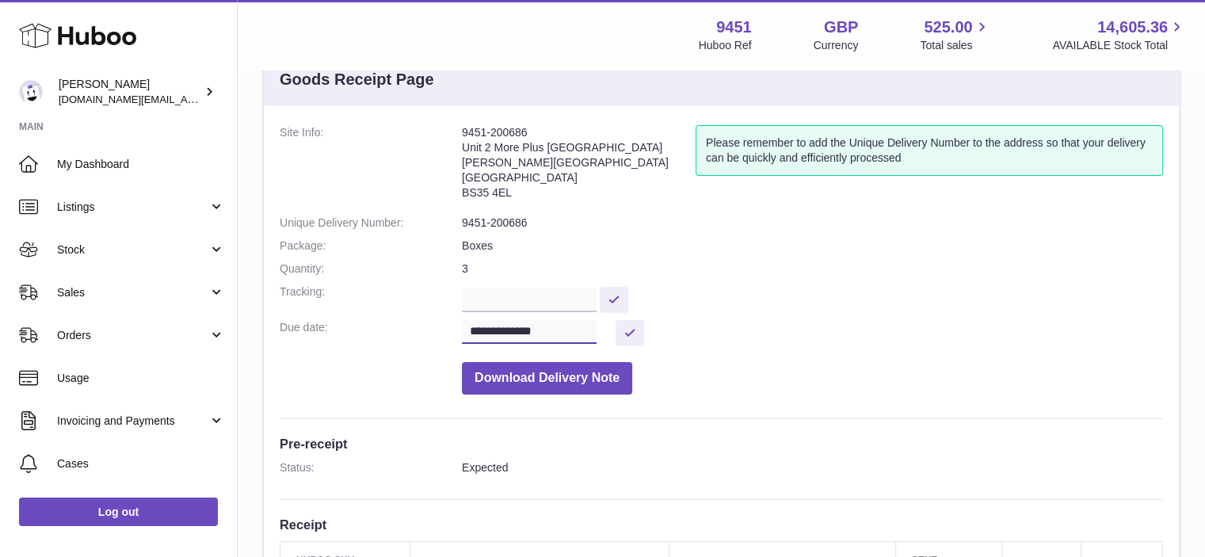
click at [587, 335] on input "**********" at bounding box center [529, 332] width 135 height 24
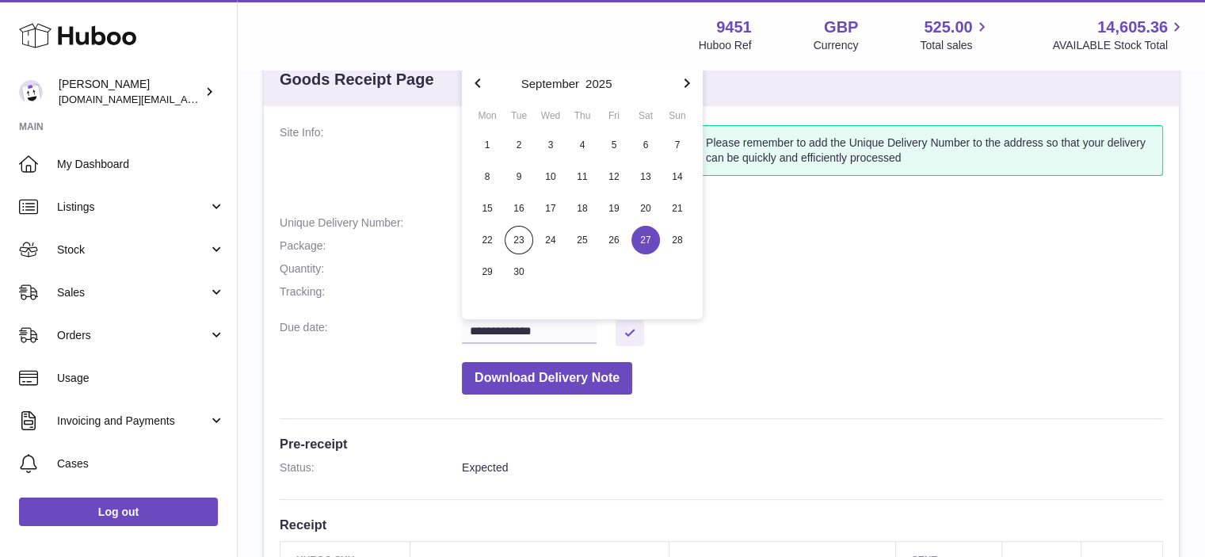
click at [963, 320] on dd "**********" at bounding box center [812, 333] width 701 height 26
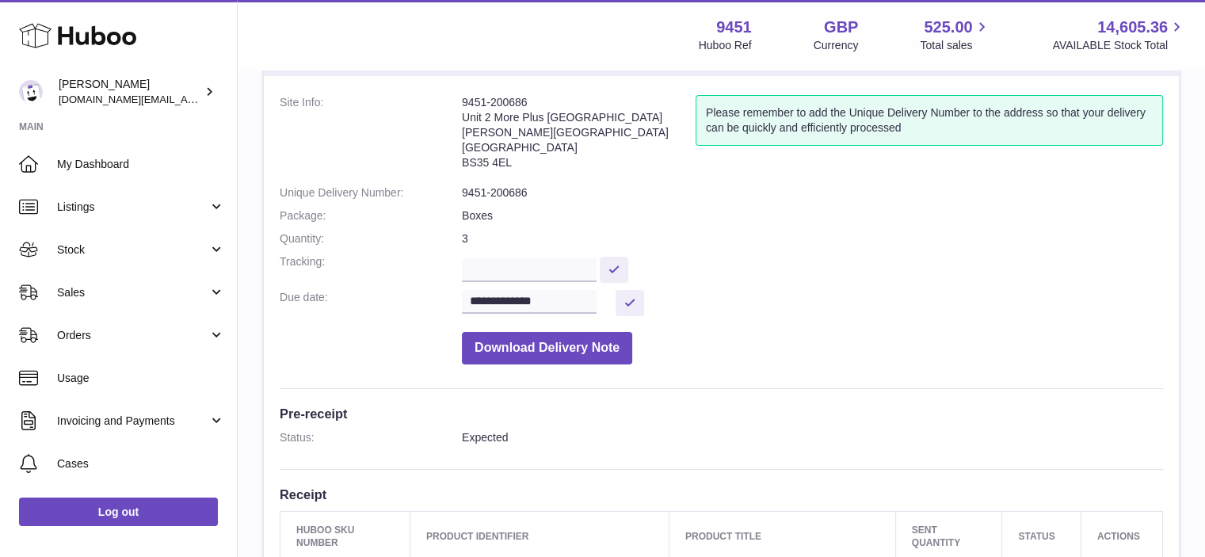
scroll to position [79, 0]
click at [589, 305] on input "**********" at bounding box center [529, 304] width 135 height 24
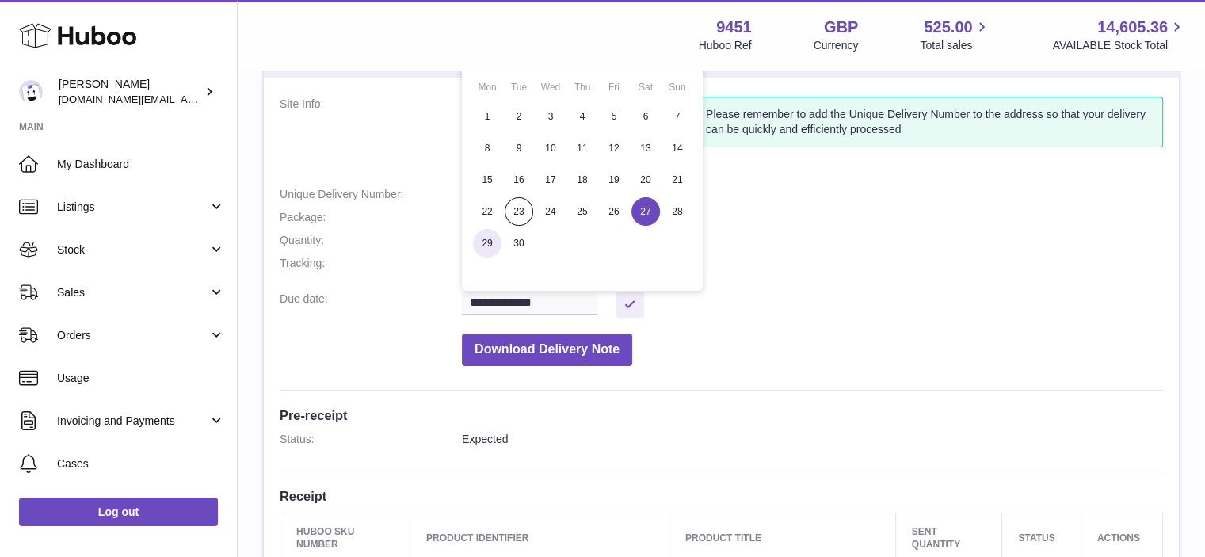
click at [494, 246] on span "29" at bounding box center [487, 243] width 29 height 29
type input "**********"
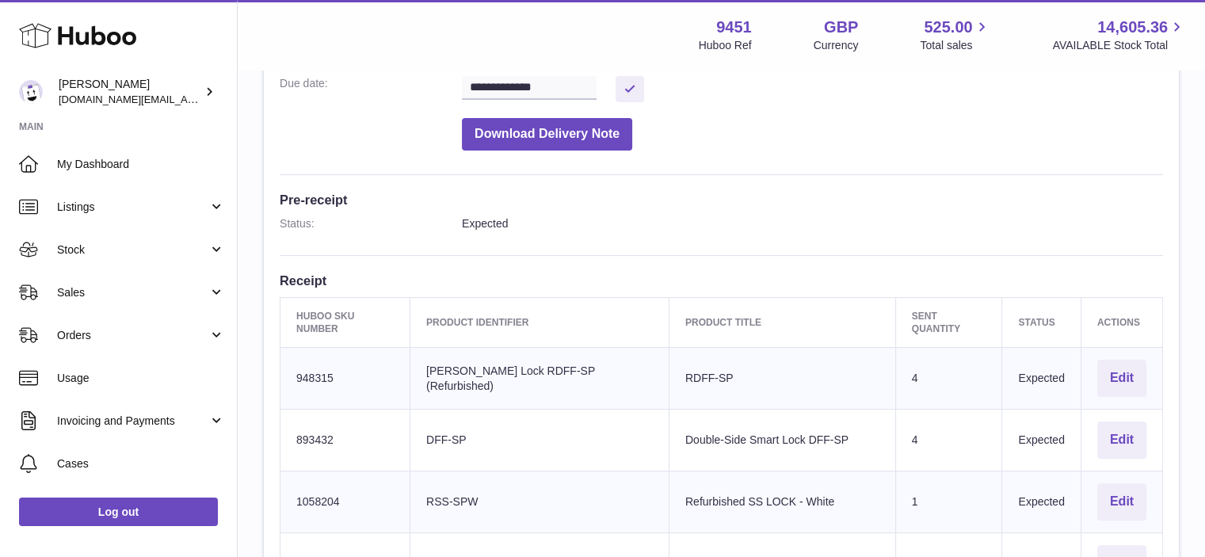
scroll to position [480, 0]
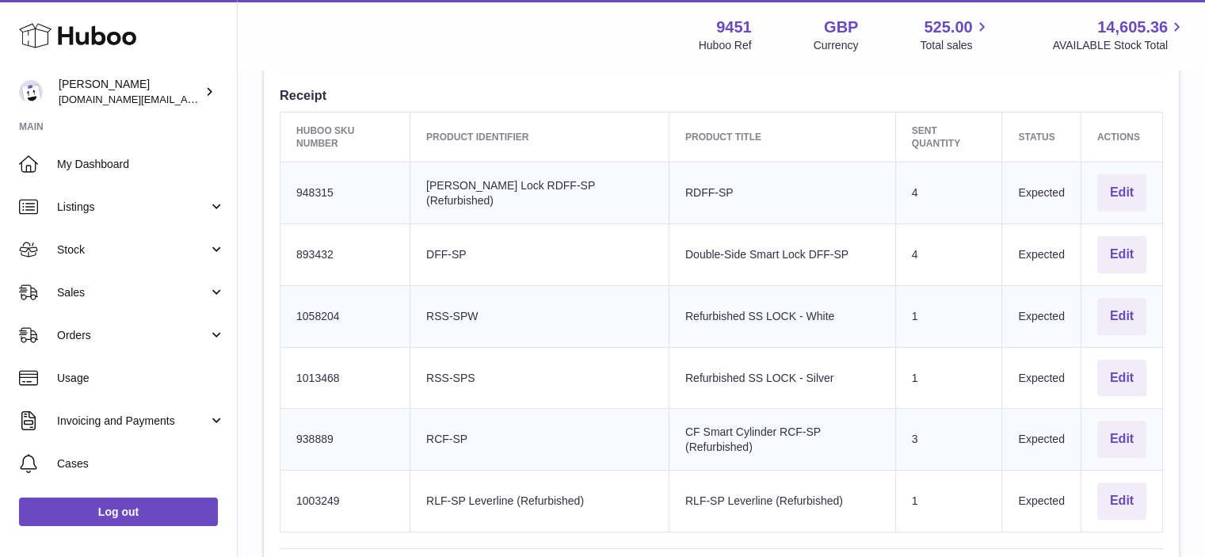
drag, startPoint x: 496, startPoint y: 368, endPoint x: 434, endPoint y: 357, distance: 62.6
click at [434, 357] on td "Client Identifier RSS-SPS" at bounding box center [539, 378] width 259 height 62
copy td "RSS-SPS"
drag, startPoint x: 490, startPoint y: 299, endPoint x: 431, endPoint y: 299, distance: 58.6
click at [431, 299] on td "Client Identifier RSS-SPW" at bounding box center [539, 316] width 259 height 62
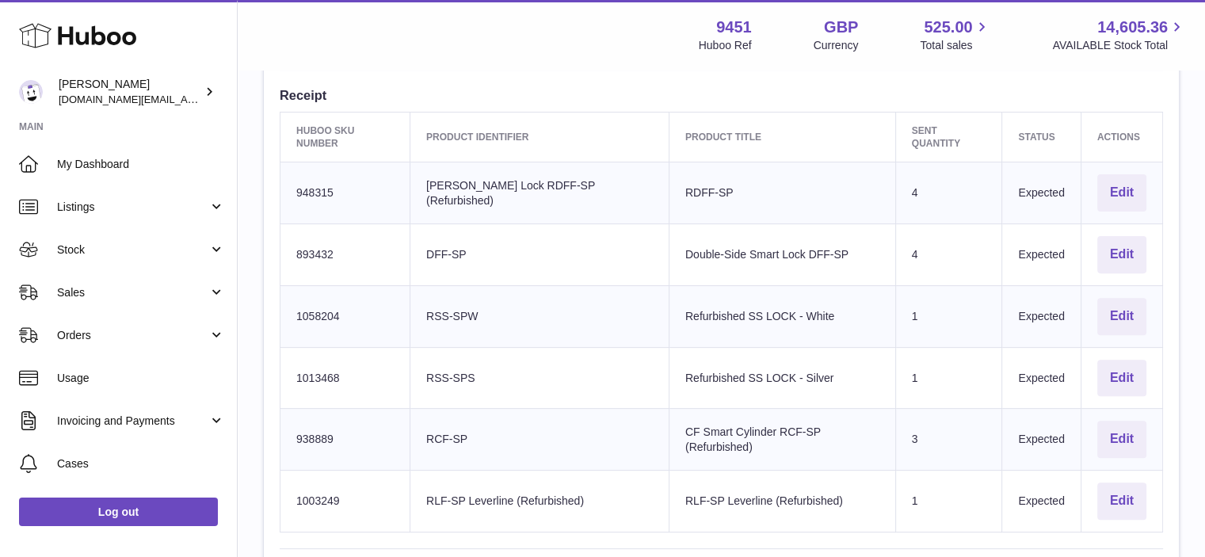
copy td "RSS-SPW"
click at [316, 300] on td "Huboo SKU Number 1058204" at bounding box center [345, 316] width 130 height 62
copy td "1058204"
click at [312, 364] on td "Huboo SKU Number 1013468" at bounding box center [345, 378] width 130 height 62
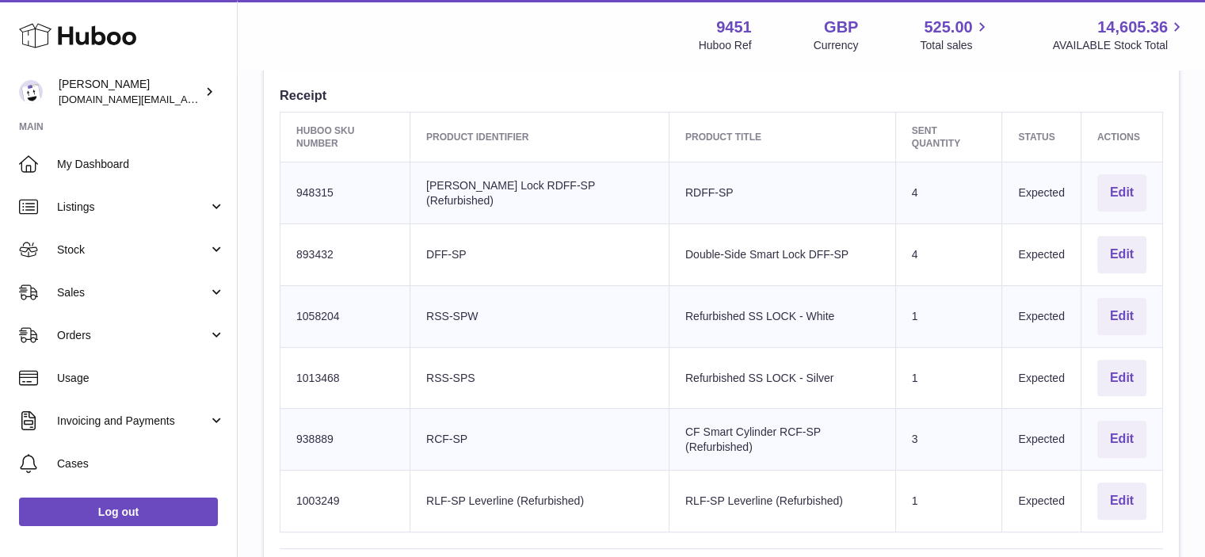
click at [312, 364] on td "Huboo SKU Number 1013468" at bounding box center [345, 378] width 130 height 62
copy td "1013468"
drag, startPoint x: 473, startPoint y: 417, endPoint x: 433, endPoint y: 420, distance: 40.5
click at [433, 420] on td "Client Identifier RCF-SP" at bounding box center [539, 440] width 259 height 62
copy td "RCF-SP"
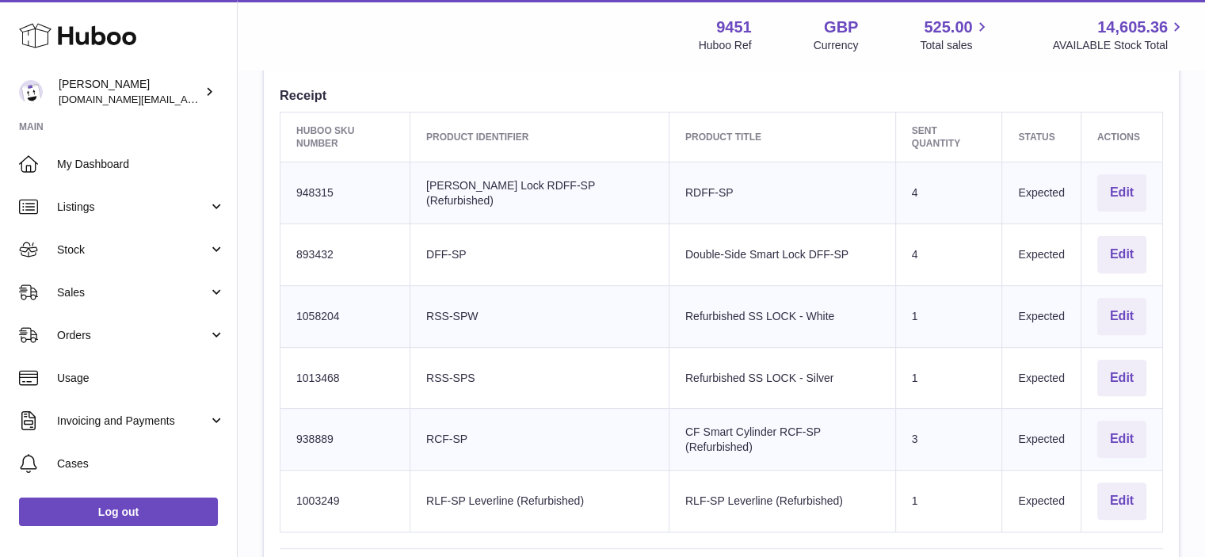
click at [311, 425] on td "Huboo SKU Number 938889" at bounding box center [345, 440] width 130 height 62
copy td "938889"
drag, startPoint x: 431, startPoint y: 487, endPoint x: 604, endPoint y: 486, distance: 173.5
click at [604, 486] on td "Client Identifier RLF-SP Leverline (Refurbished)" at bounding box center [539, 502] width 259 height 62
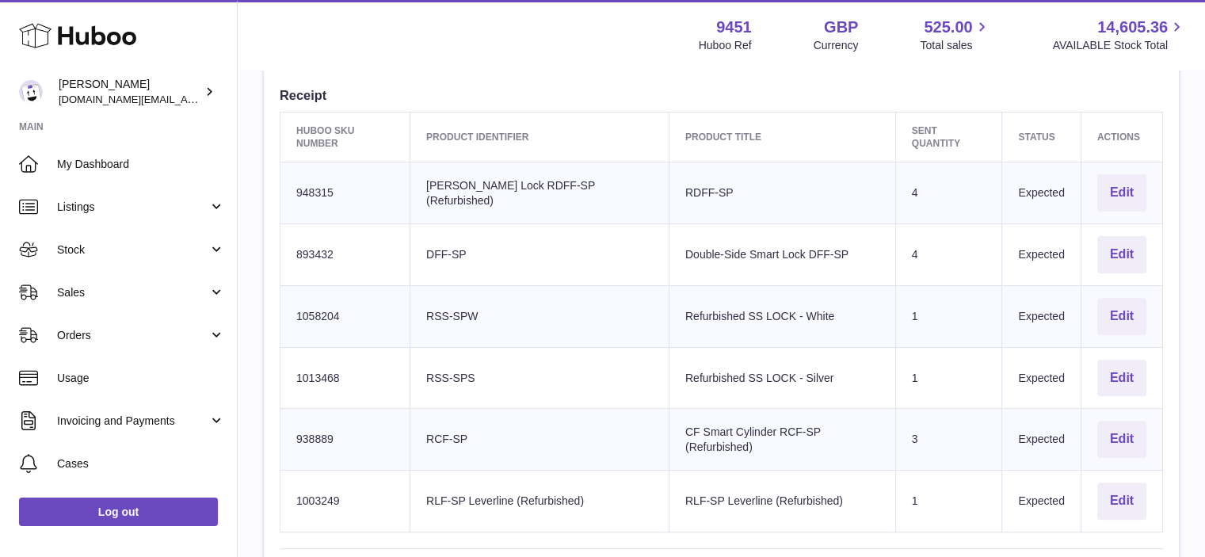
copy td "RLF-SP Leverline (Refurbished)"
click at [319, 482] on td "Huboo SKU Number 1003249" at bounding box center [345, 502] width 130 height 62
copy td "1003249"
drag, startPoint x: 556, startPoint y: 173, endPoint x: 429, endPoint y: 173, distance: 126.8
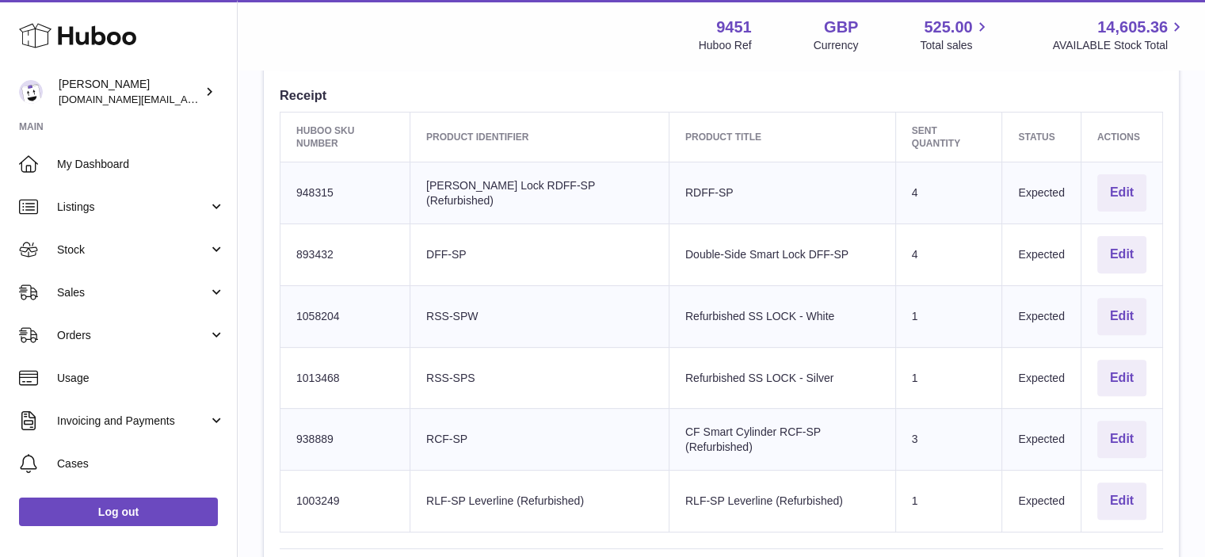
click at [429, 173] on td "Client Identifier DF Smart Lock RDFF-SP (Refurbished)" at bounding box center [539, 193] width 259 height 62
copy td "DF Smart Lock RDFF-SP"
click at [427, 177] on td "Client Identifier DF Smart Lock RDFF-SP (Refurbished)" at bounding box center [539, 193] width 259 height 62
drag, startPoint x: 430, startPoint y: 177, endPoint x: 638, endPoint y: 187, distance: 208.6
click at [638, 187] on td "Client Identifier DF Smart Lock RDFF-SP (Refurbished)" at bounding box center [539, 193] width 259 height 62
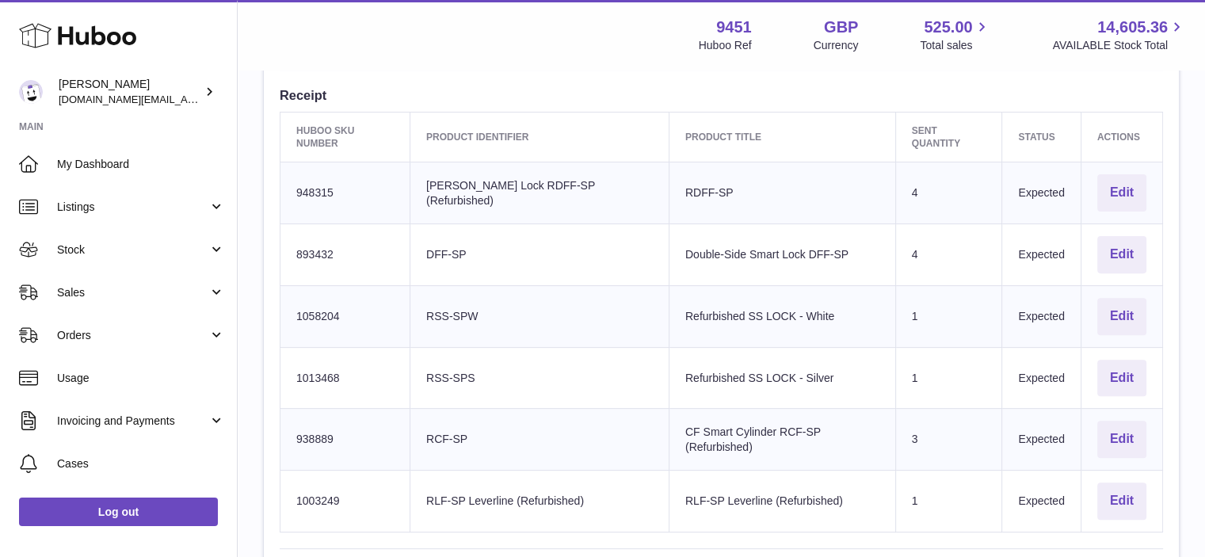
copy td "DF Smart Lock RDFF-SP (Refurbished)"
click at [311, 181] on td "Huboo SKU Number 948315" at bounding box center [345, 193] width 130 height 62
click at [318, 231] on td "Huboo SKU Number 893432" at bounding box center [345, 254] width 130 height 62
click at [318, 238] on td "Huboo SKU Number 893432" at bounding box center [345, 254] width 130 height 62
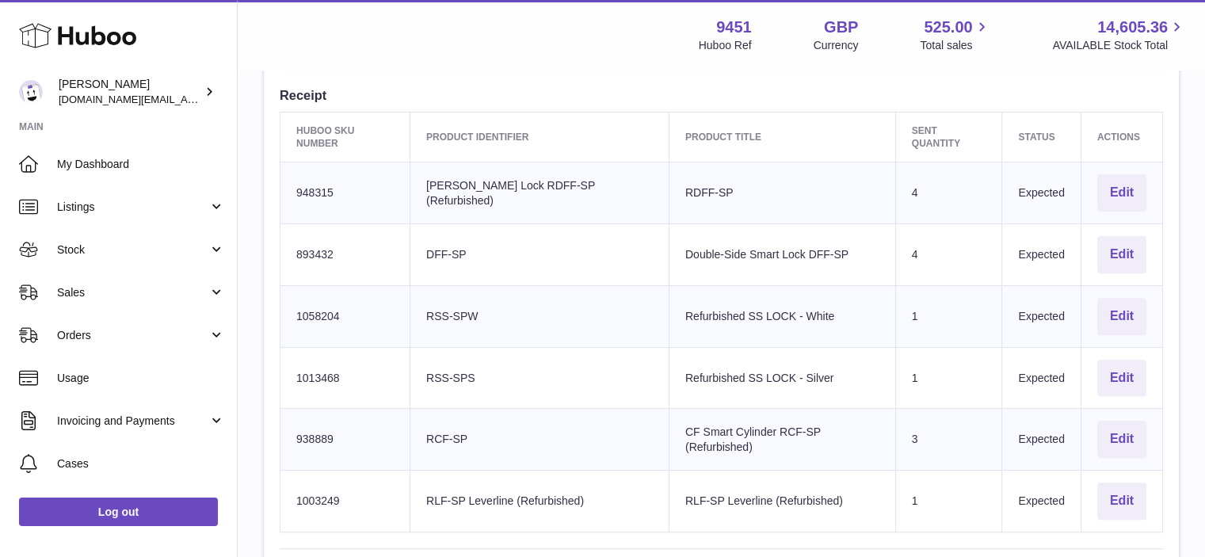
click at [318, 238] on td "Huboo SKU Number 893432" at bounding box center [345, 254] width 130 height 62
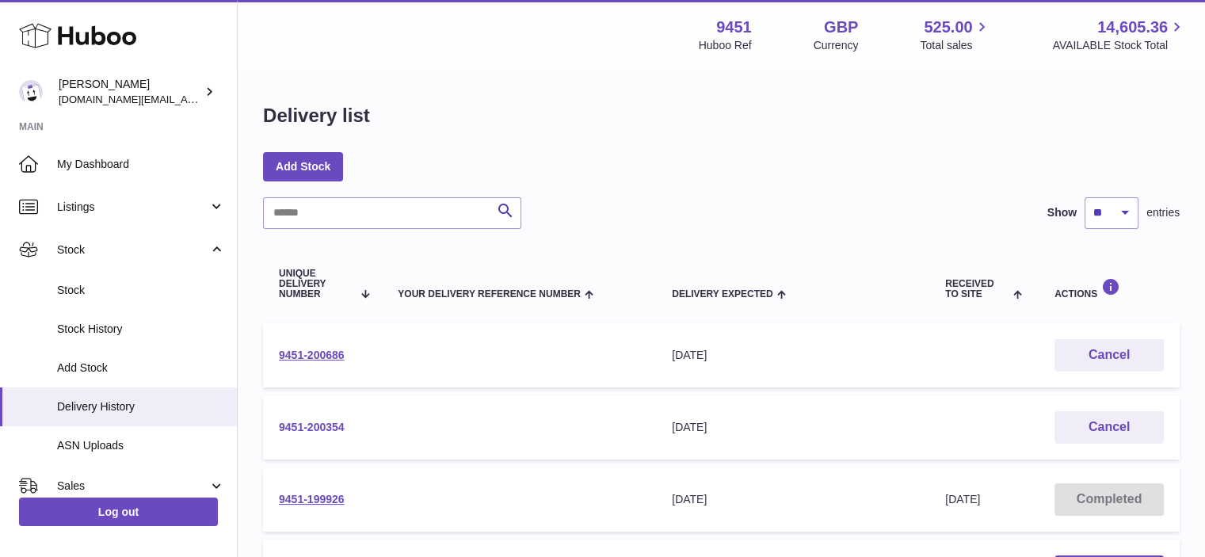
click at [298, 427] on link "9451-200354" at bounding box center [312, 427] width 66 height 13
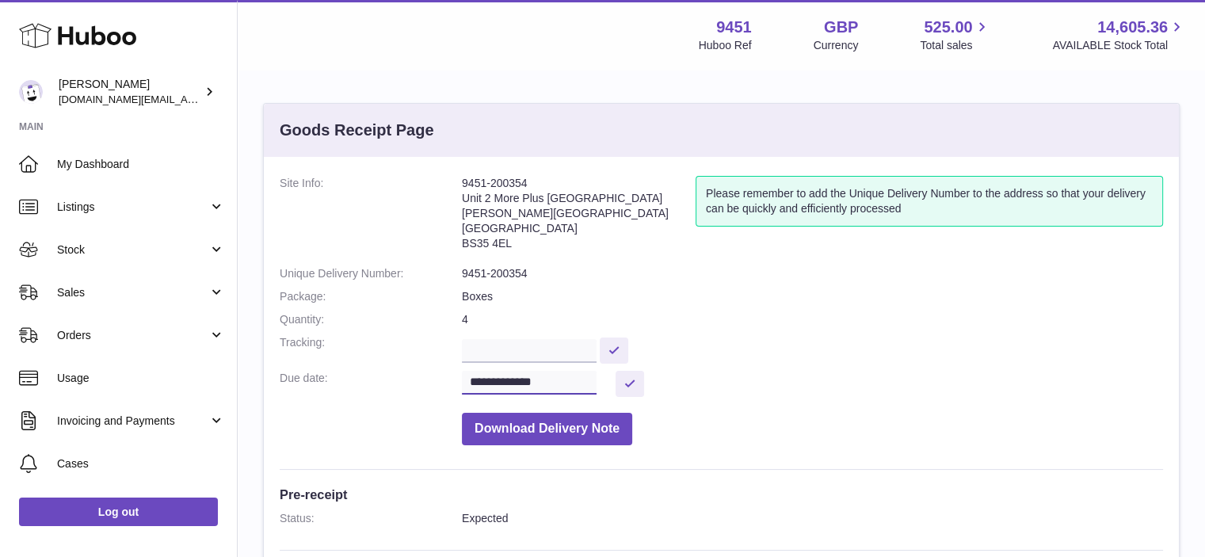
click at [597, 383] on input "**********" at bounding box center [529, 383] width 135 height 24
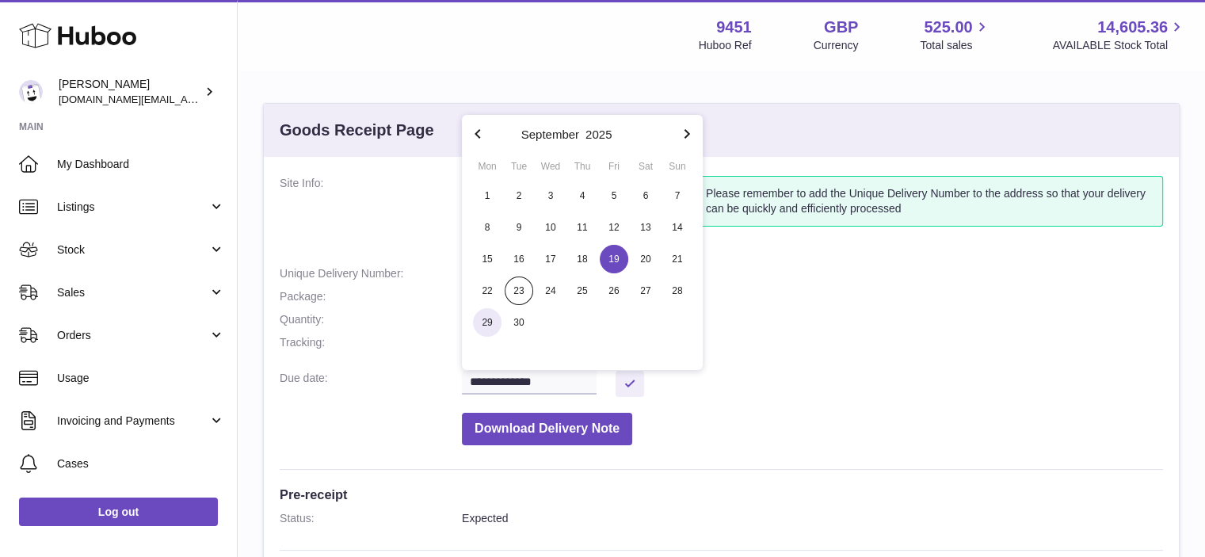
click at [485, 320] on span "29" at bounding box center [487, 322] width 29 height 29
type input "**********"
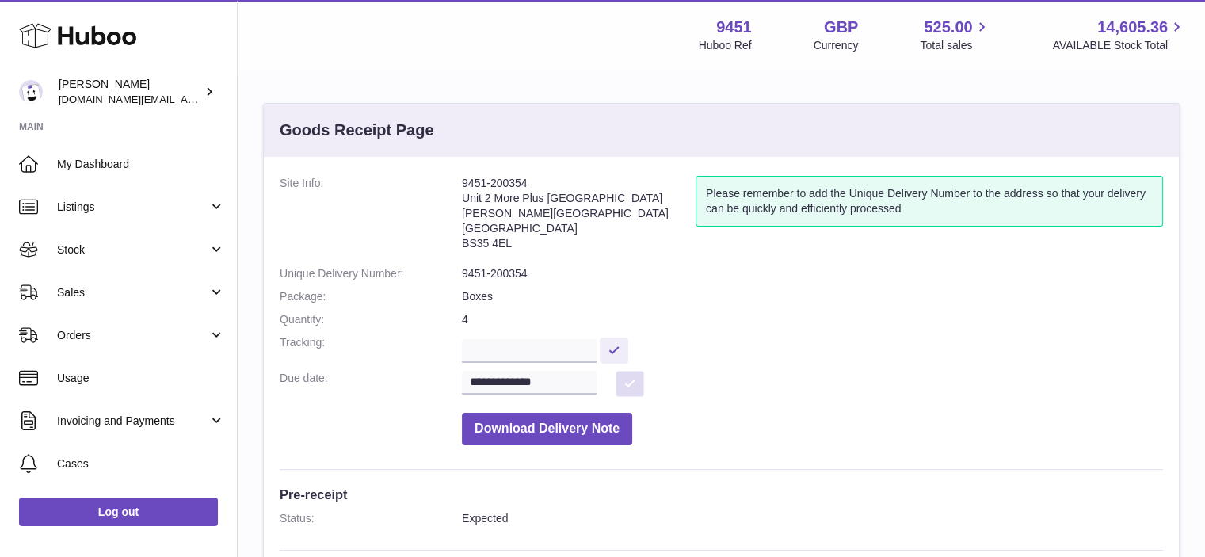
click at [634, 381] on button at bounding box center [630, 384] width 29 height 26
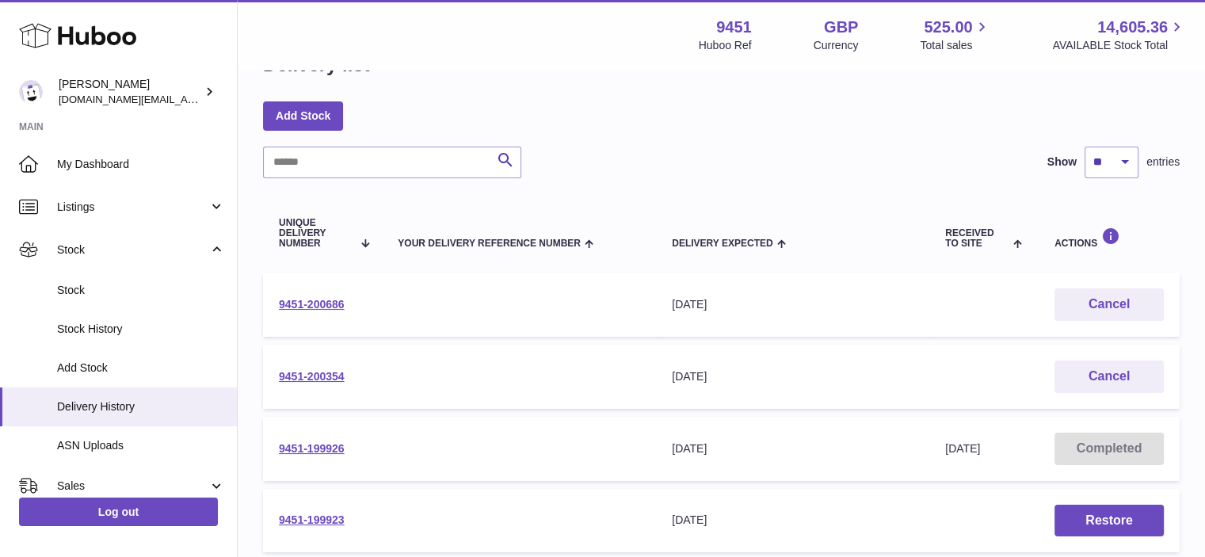
scroll to position [52, 0]
click at [330, 373] on link "9451-200354" at bounding box center [312, 374] width 66 height 13
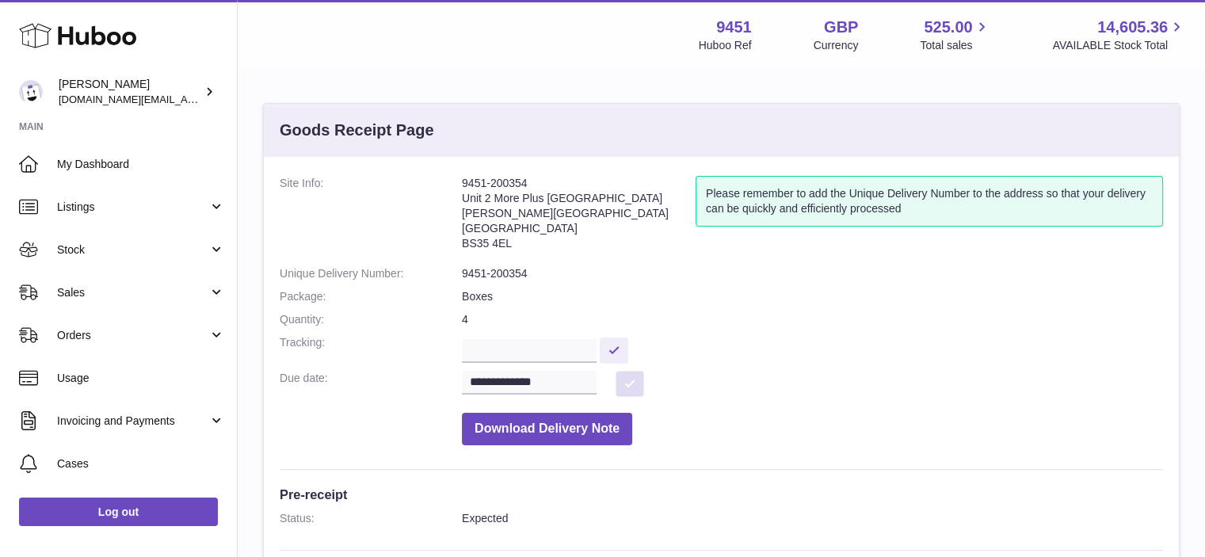
click at [627, 376] on button at bounding box center [630, 384] width 29 height 26
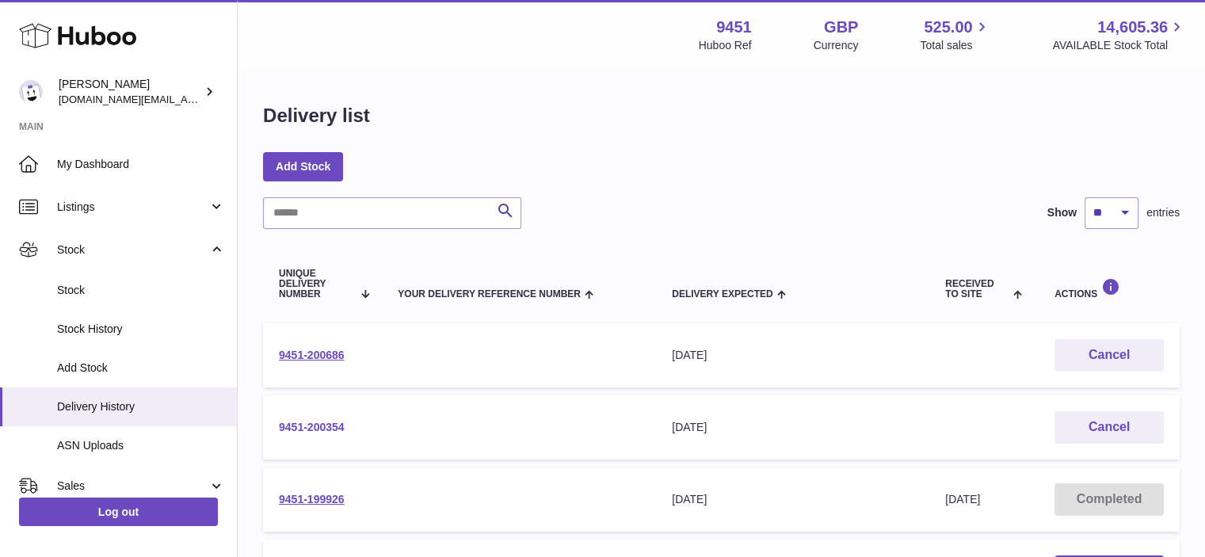
click at [320, 424] on link "9451-200354" at bounding box center [312, 427] width 66 height 13
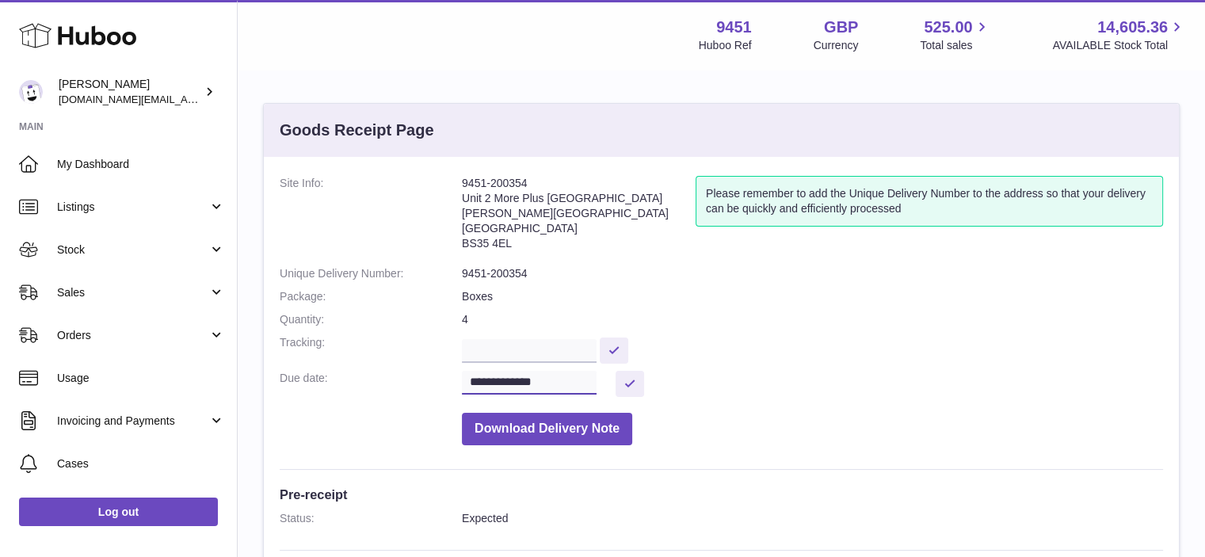
click at [583, 382] on input "**********" at bounding box center [529, 383] width 135 height 24
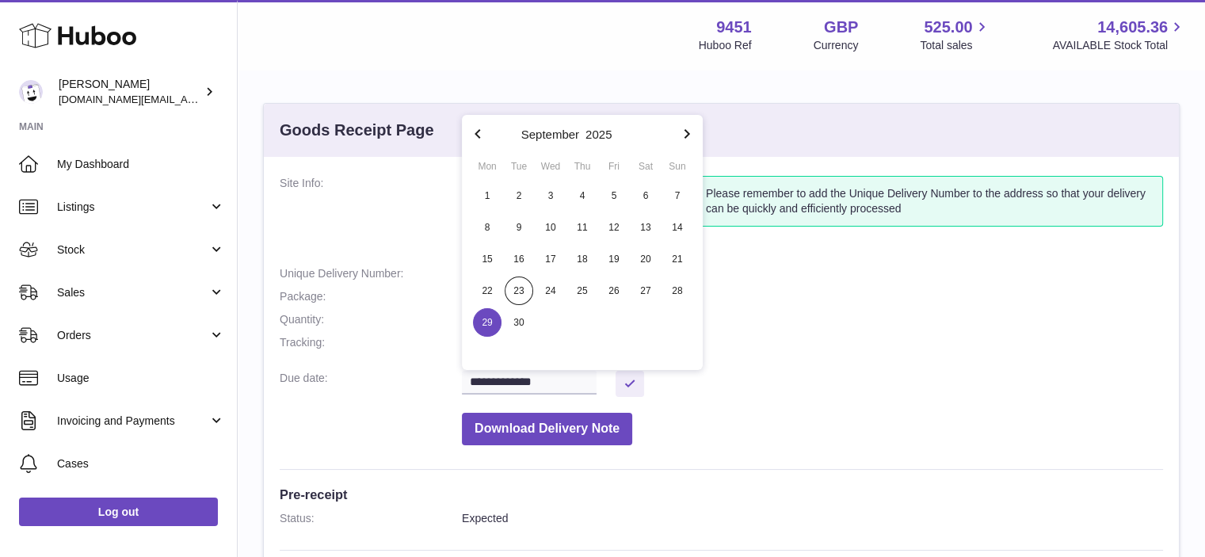
click at [776, 341] on dd at bounding box center [812, 349] width 701 height 28
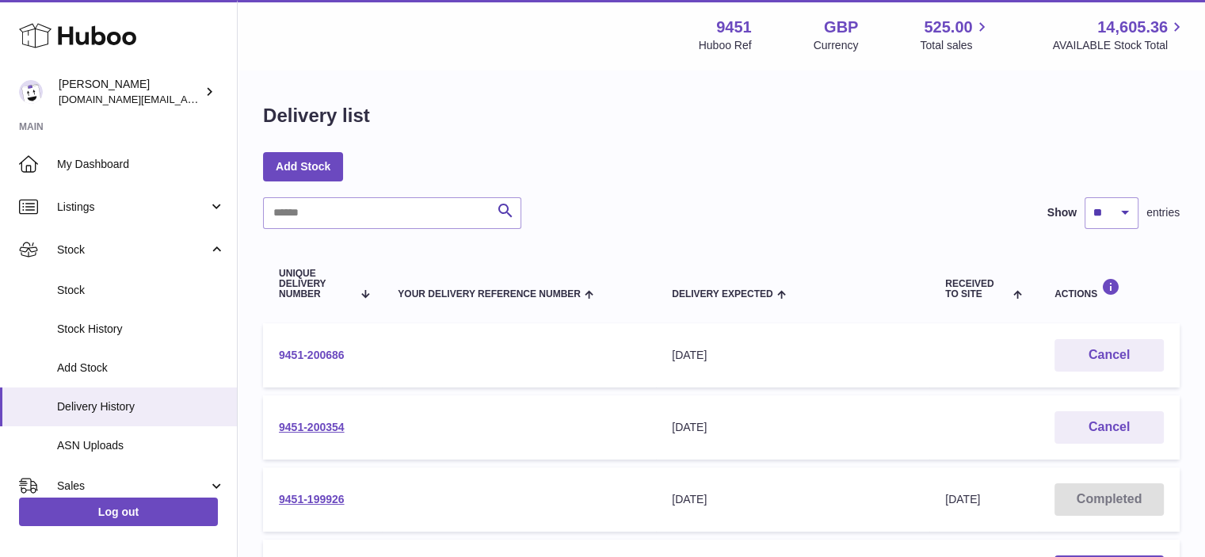
click at [326, 350] on link "9451-200686" at bounding box center [312, 355] width 66 height 13
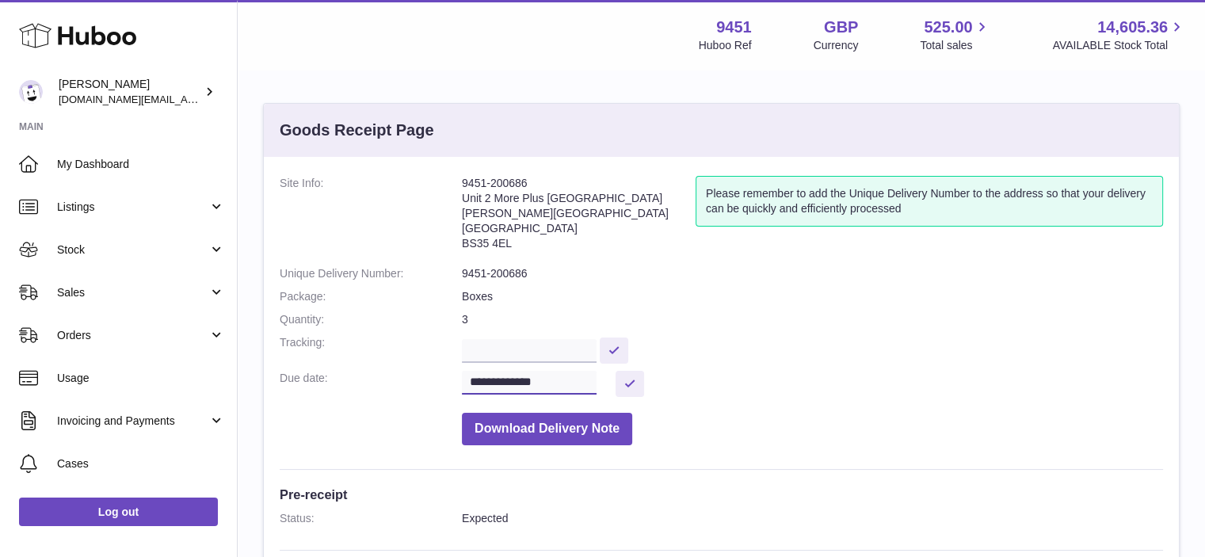
click at [597, 383] on input "**********" at bounding box center [529, 383] width 135 height 24
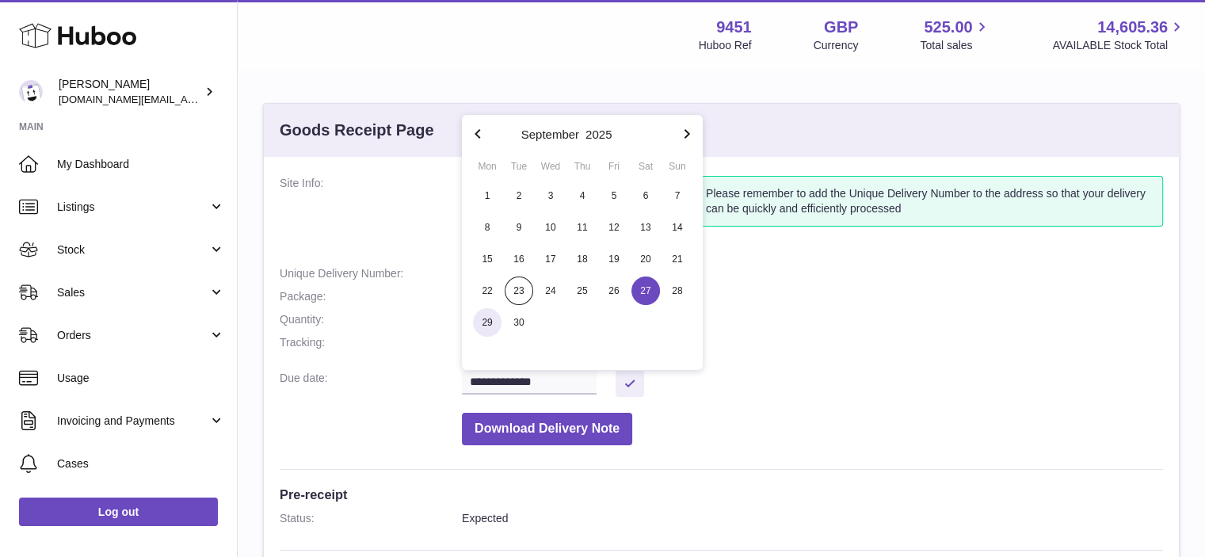
click at [485, 322] on span "29" at bounding box center [487, 322] width 29 height 29
type input "**********"
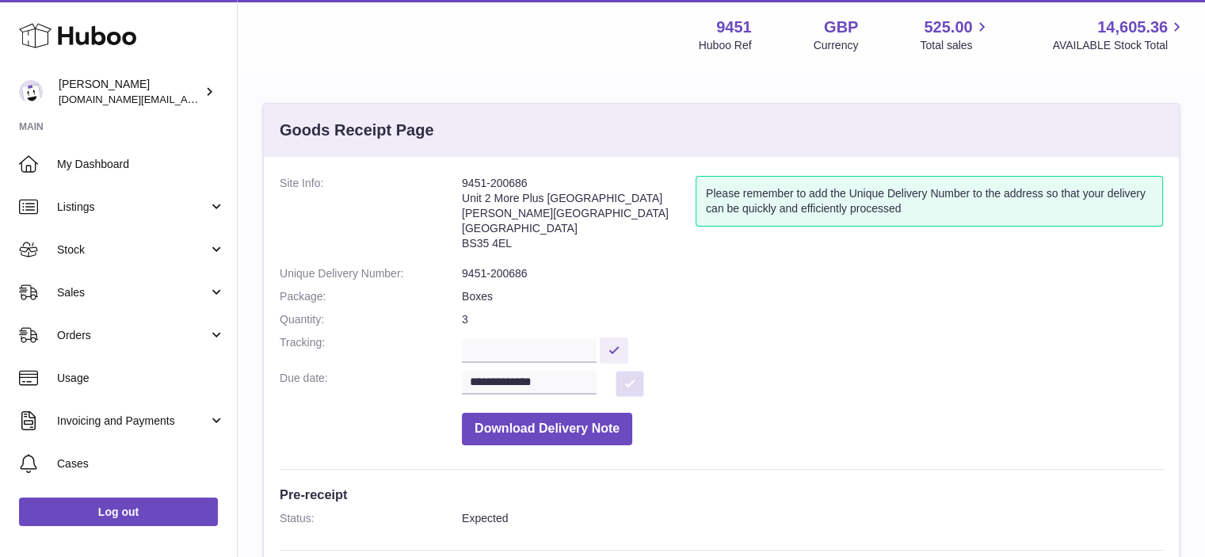
click at [632, 379] on button at bounding box center [630, 384] width 29 height 26
